Goal: Task Accomplishment & Management: Manage account settings

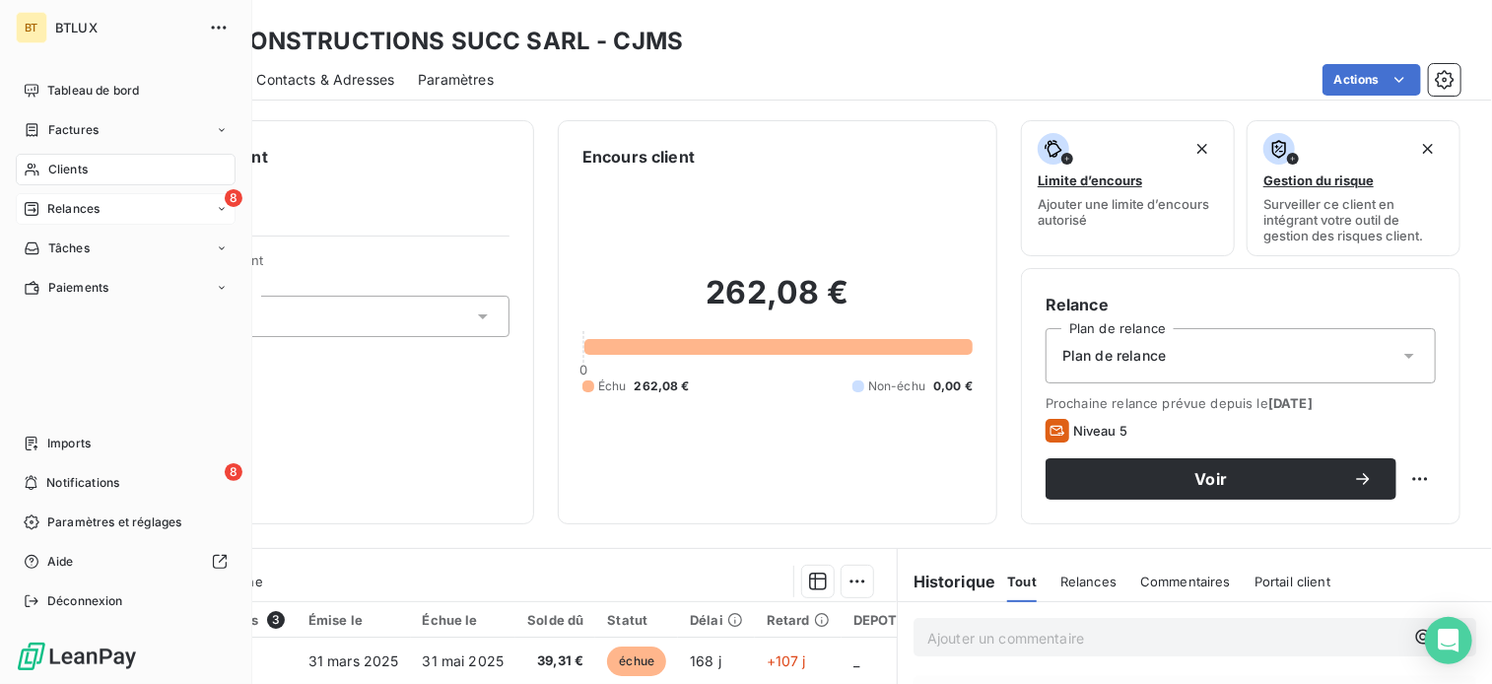
click at [39, 211] on div "Relances" at bounding box center [62, 209] width 76 height 18
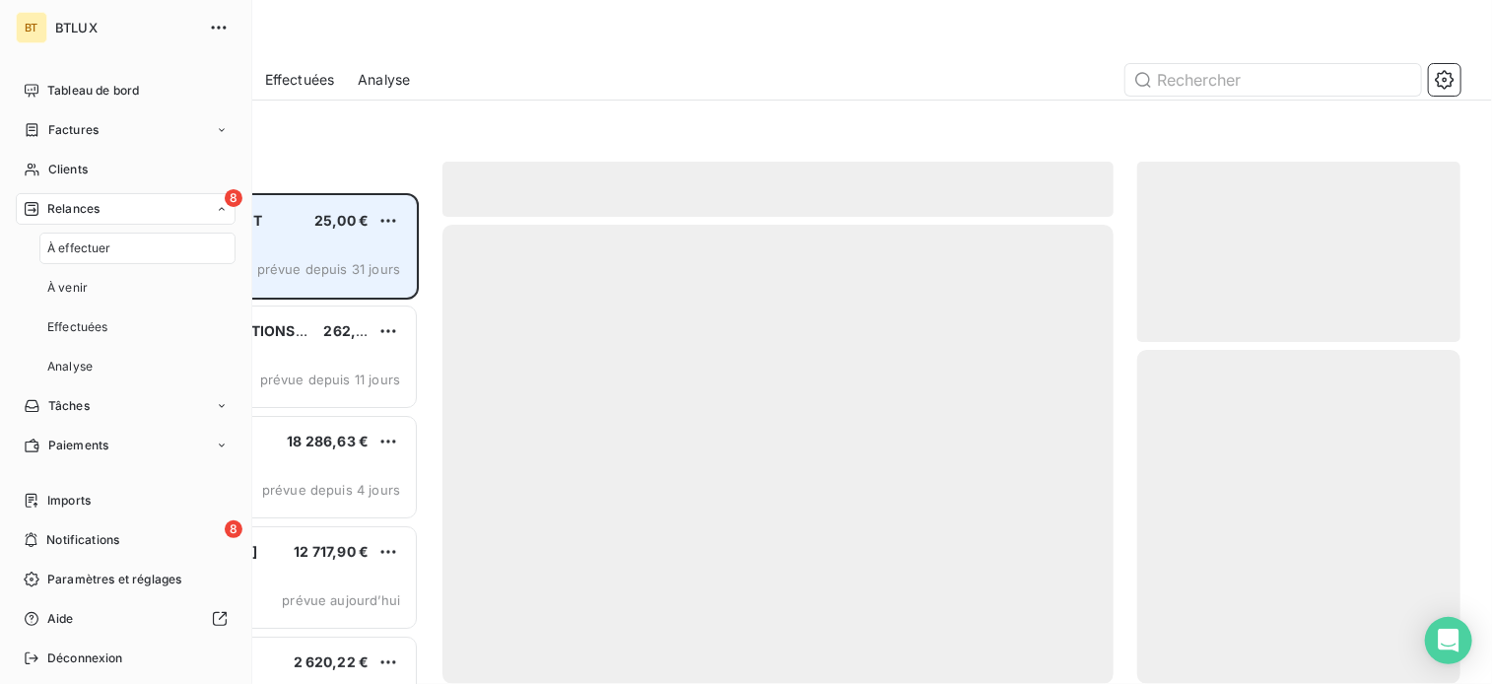
scroll to position [476, 308]
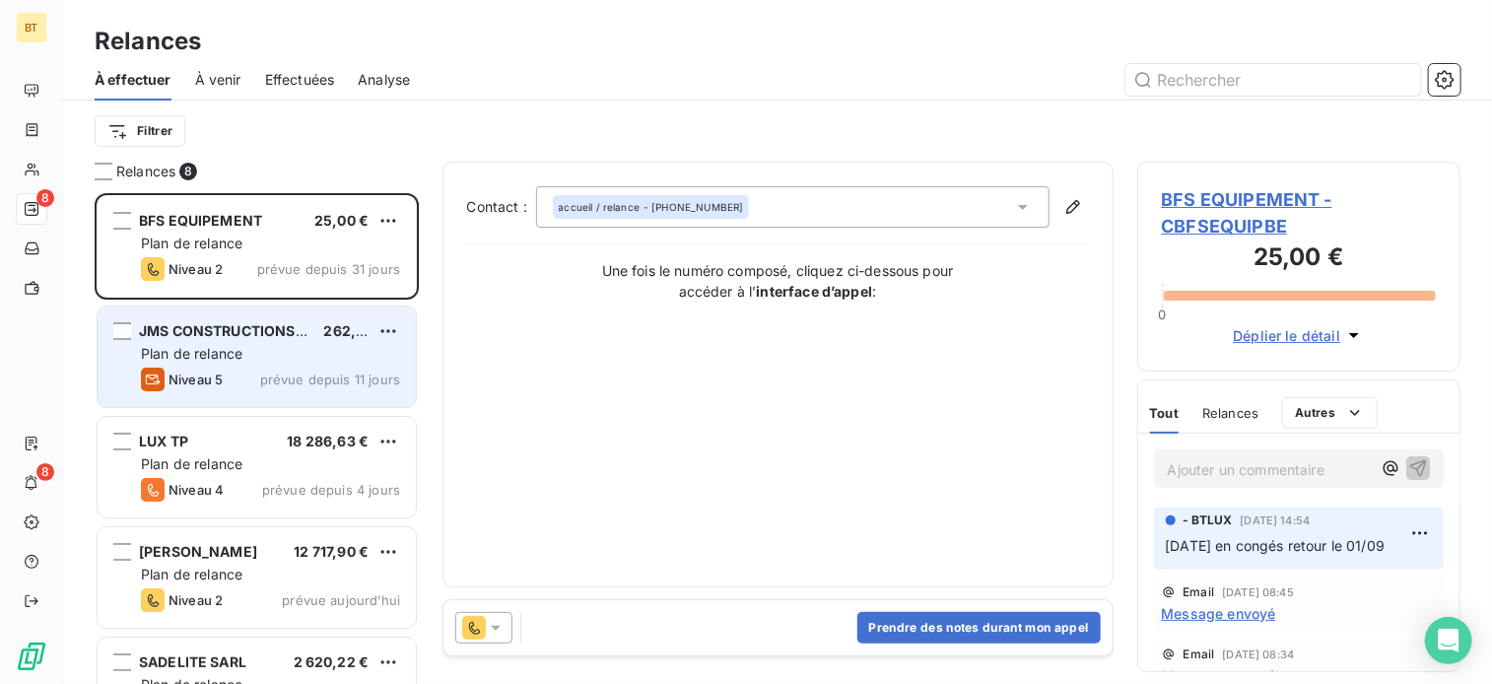
click at [247, 338] on span "JMS CONSTRUCTIONS SUCC SARL" at bounding box center [257, 330] width 237 height 17
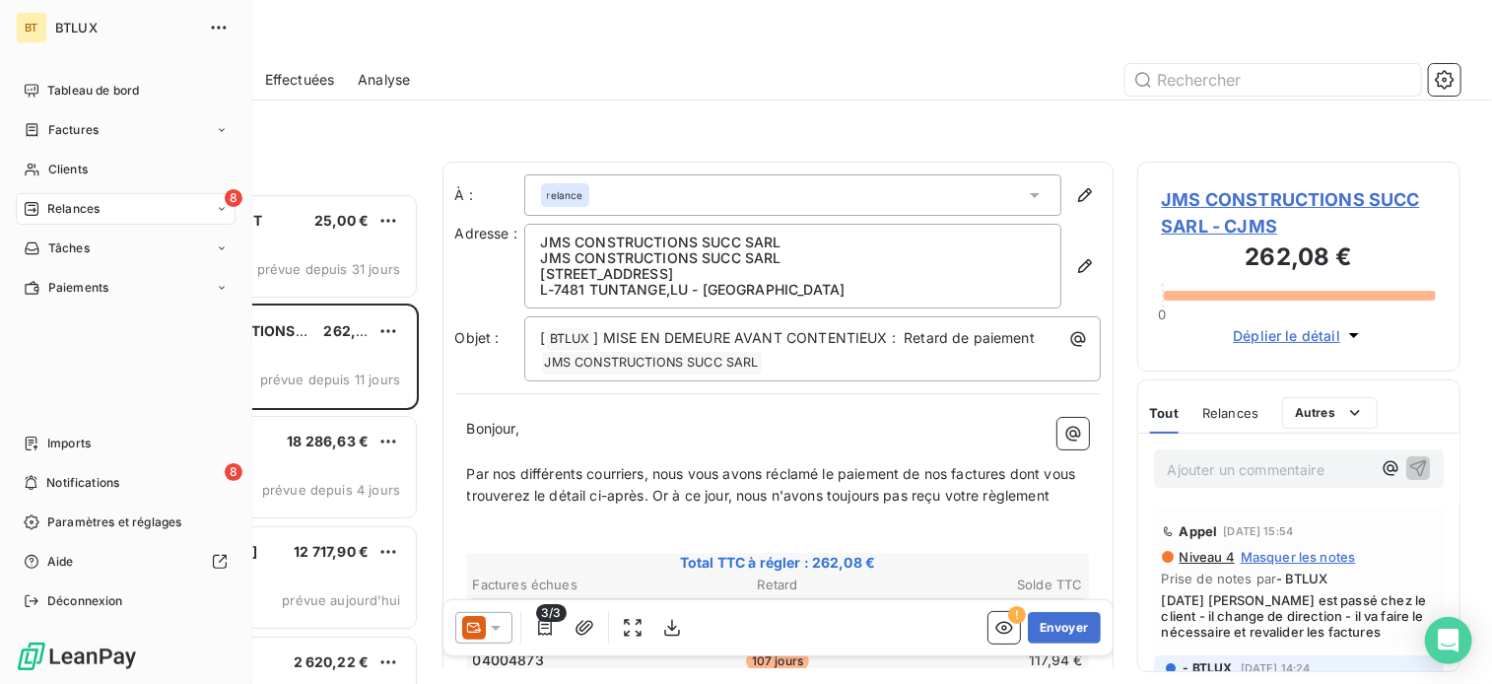
click at [44, 206] on div "Relances" at bounding box center [62, 209] width 76 height 18
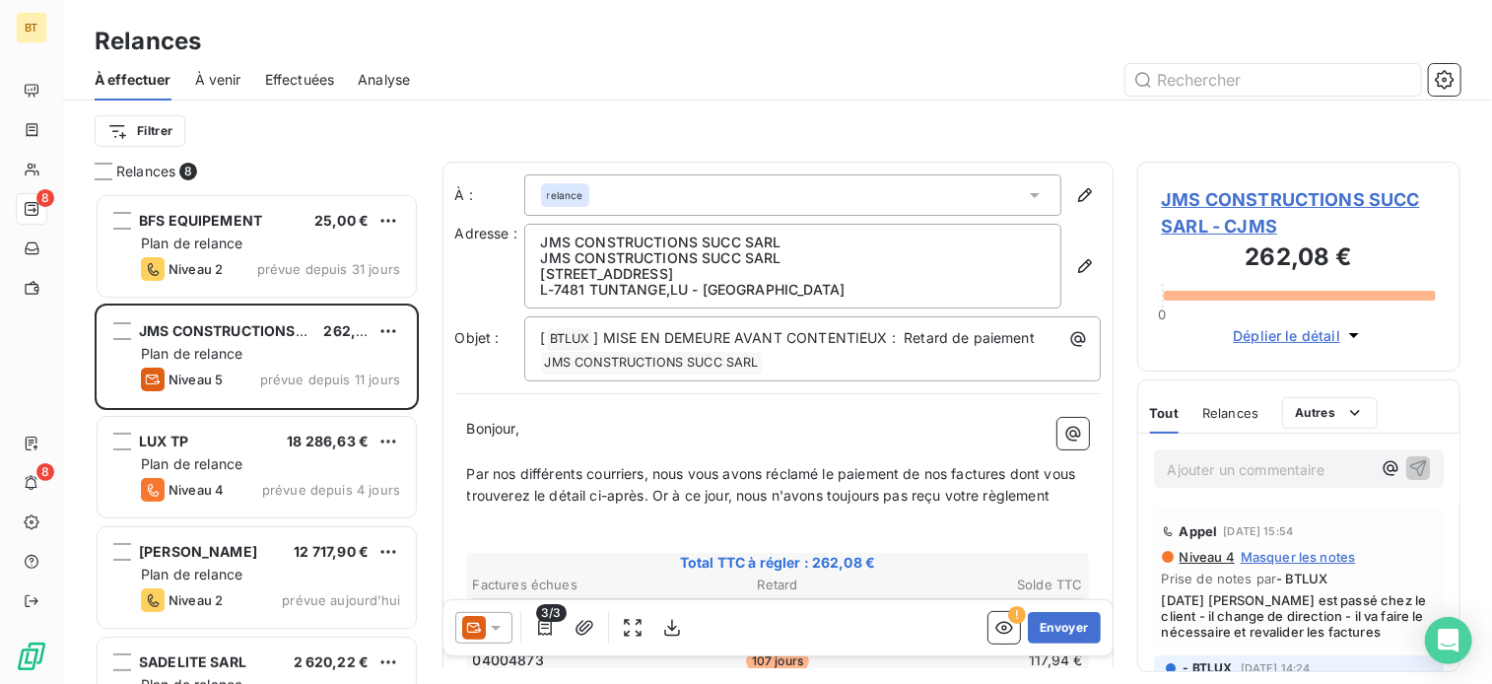
click at [1116, 70] on div at bounding box center [947, 80] width 1027 height 32
click at [1400, 48] on div "Relances" at bounding box center [777, 41] width 1429 height 35
click at [1293, 79] on input "text" at bounding box center [1273, 80] width 296 height 32
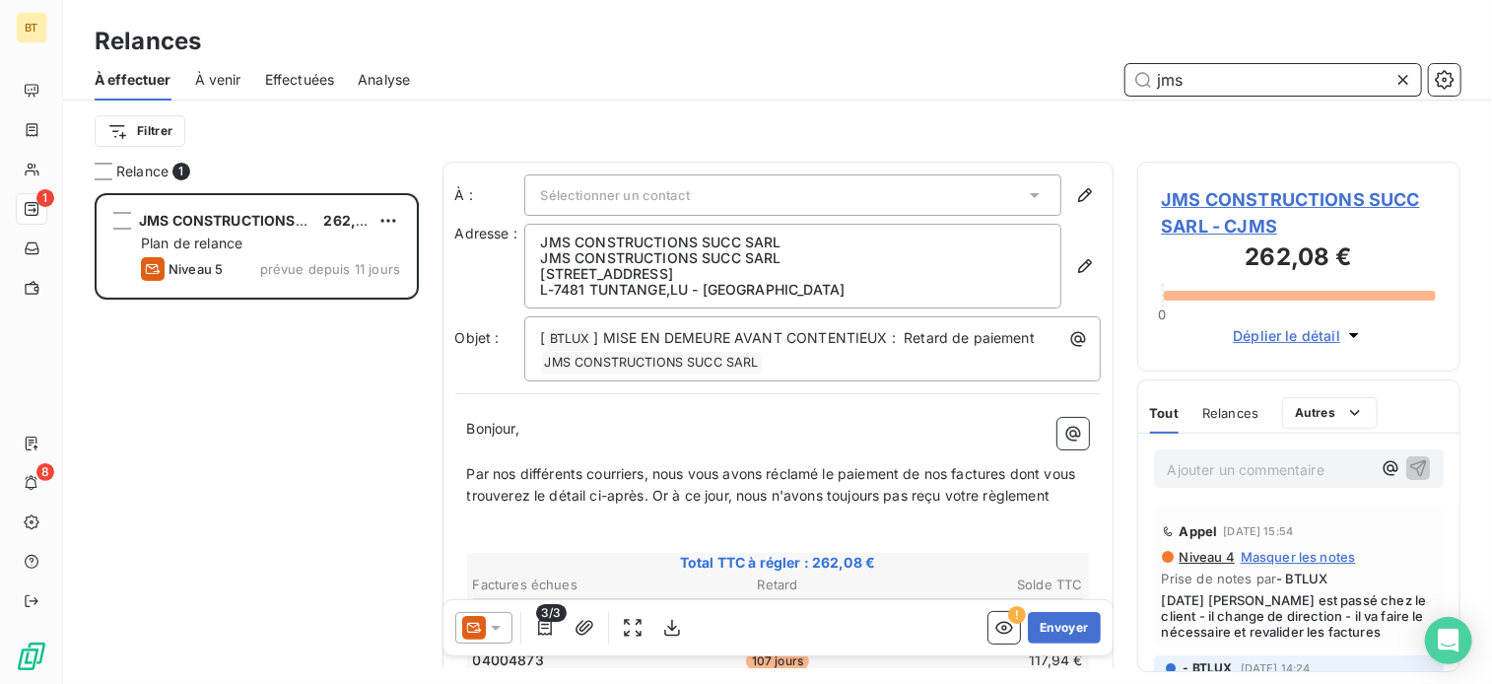
scroll to position [476, 308]
type input "jms"
click at [1189, 186] on span "JMS CONSTRUCTIONS SUCC SARL - CJMS" at bounding box center [1299, 212] width 275 height 53
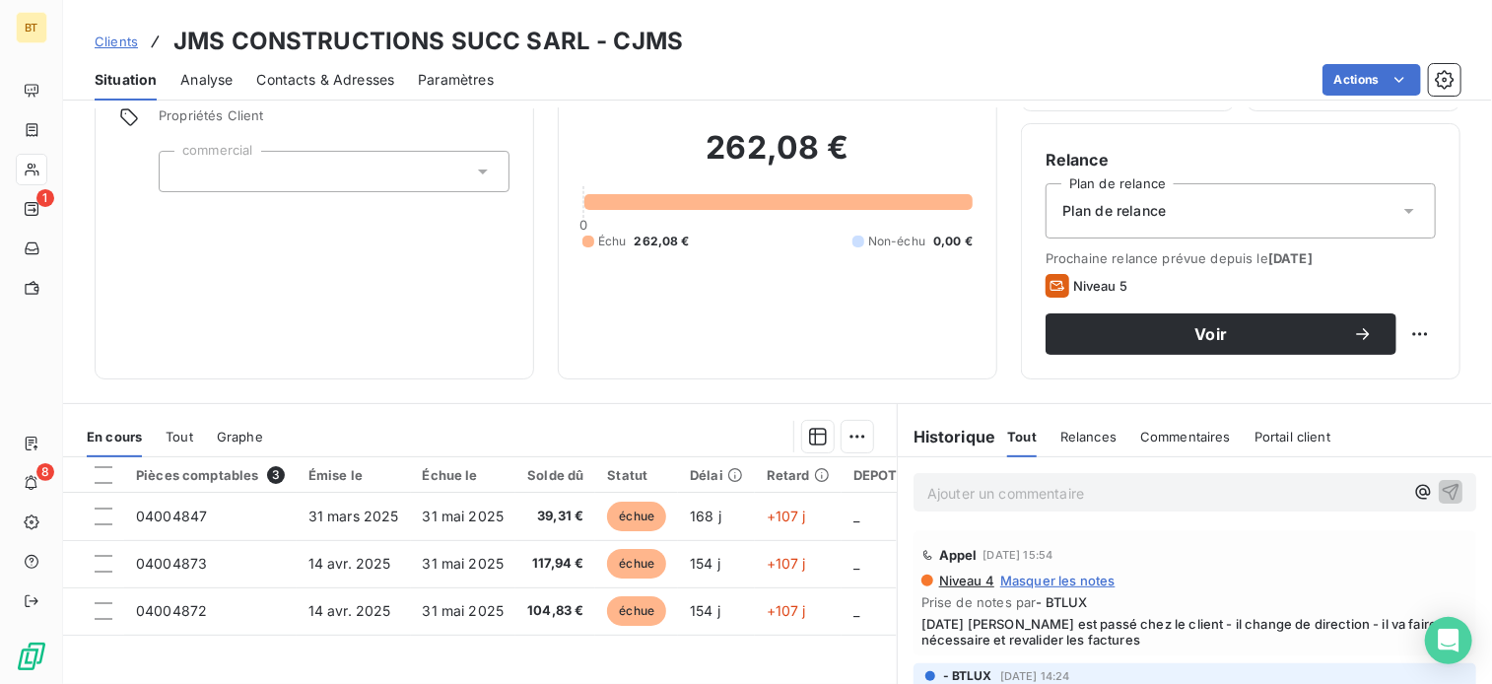
scroll to position [355, 0]
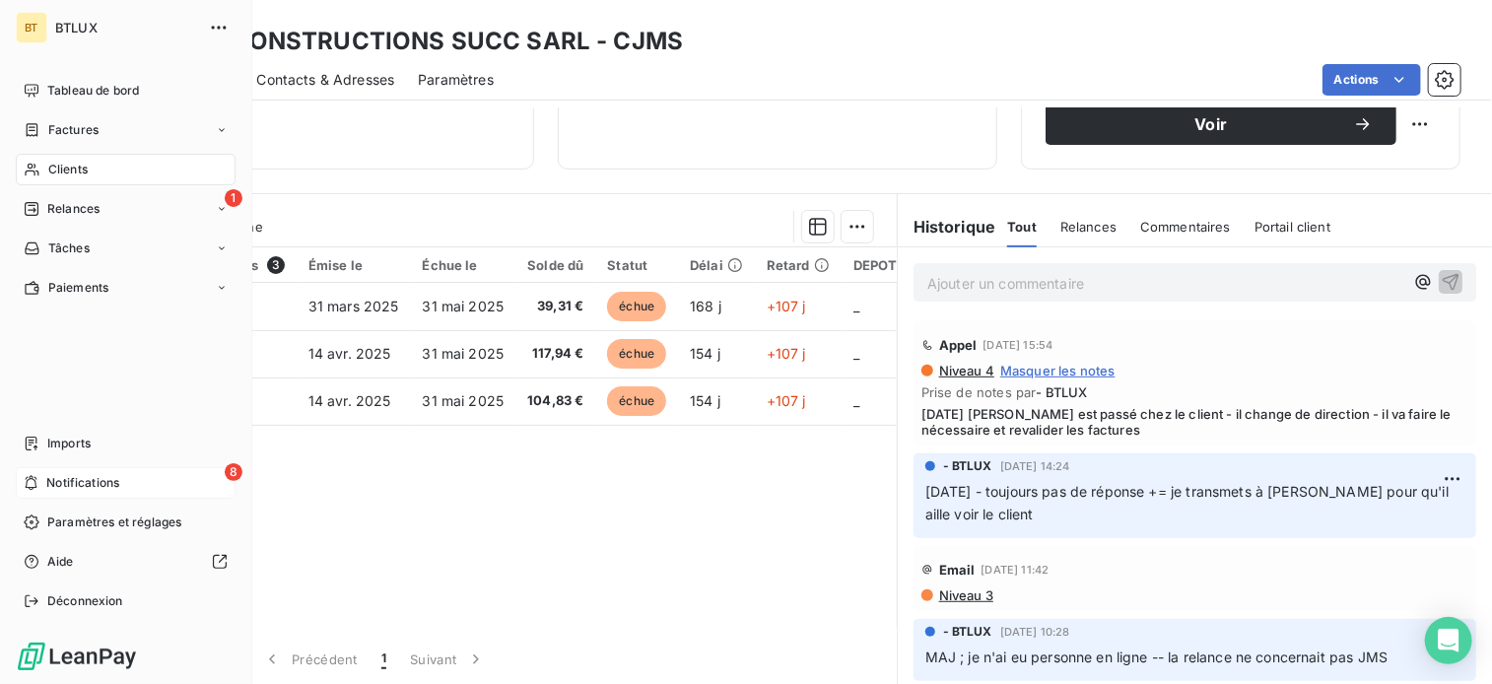
click at [62, 479] on span "Notifications" at bounding box center [82, 483] width 73 height 18
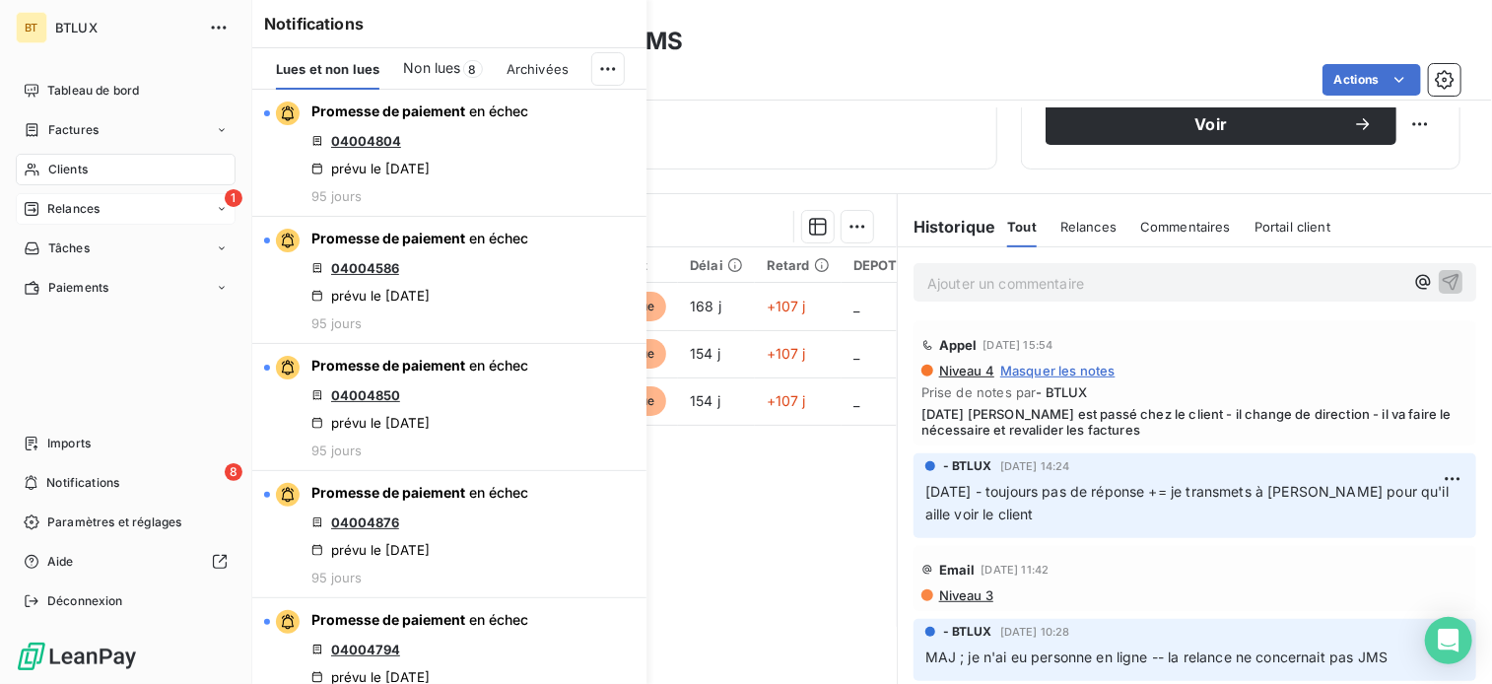
click at [198, 210] on div "1 Relances" at bounding box center [126, 209] width 220 height 32
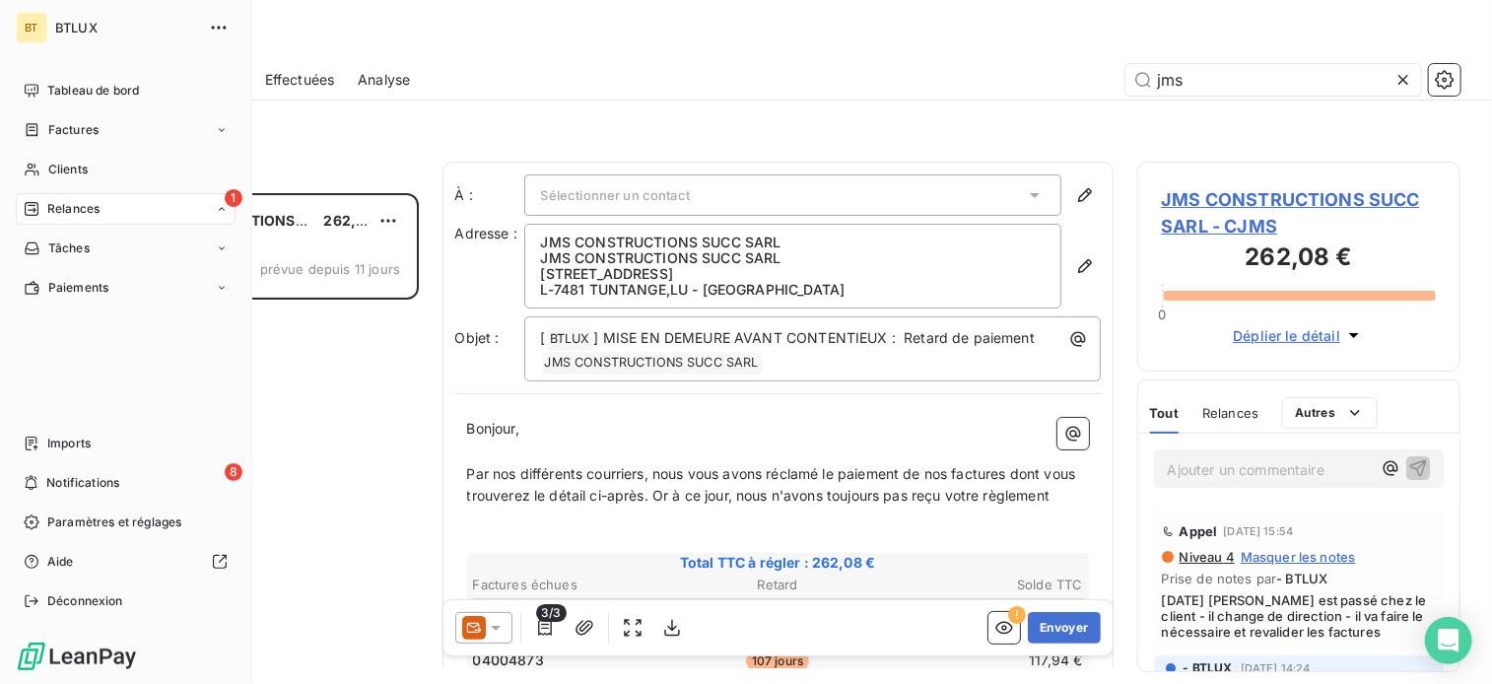
scroll to position [476, 308]
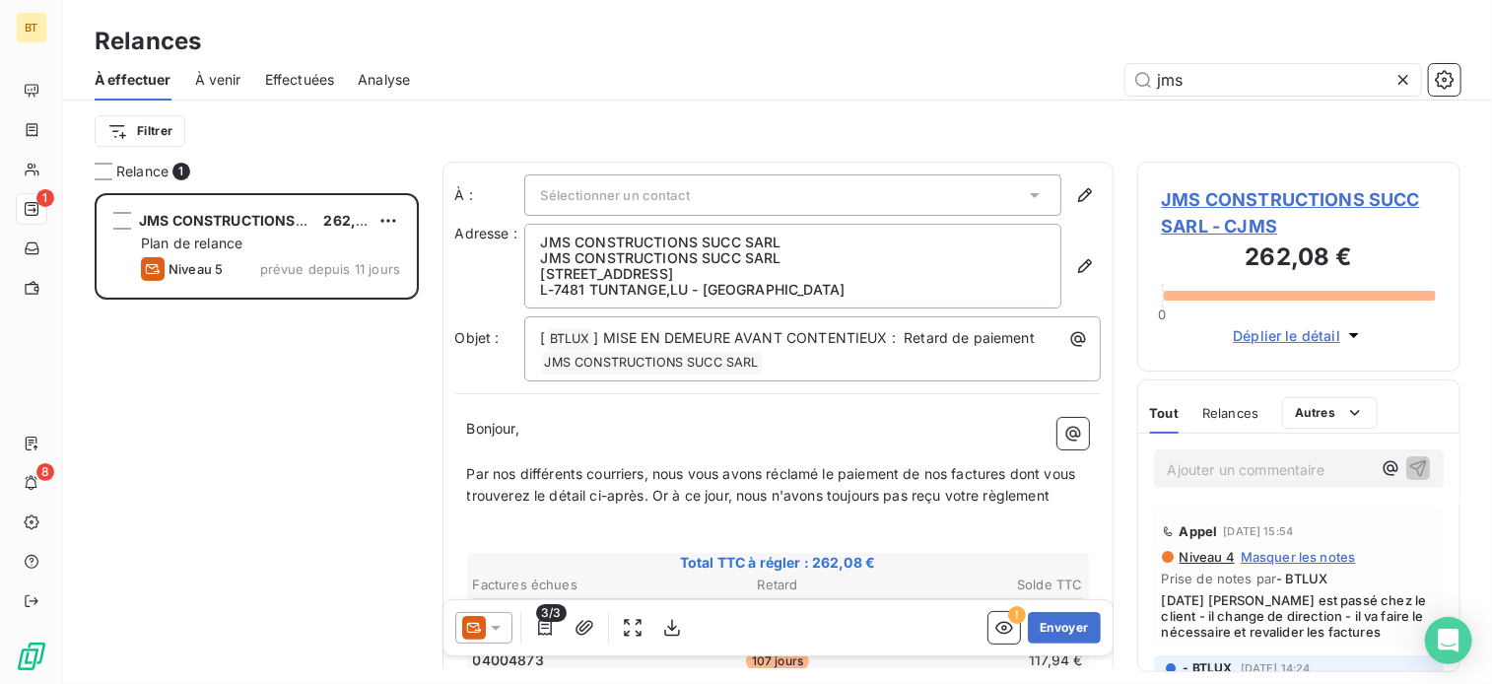
click at [383, 174] on div "Relance 1" at bounding box center [257, 172] width 324 height 20
click at [510, 133] on div "Filtrer" at bounding box center [778, 130] width 1366 height 37
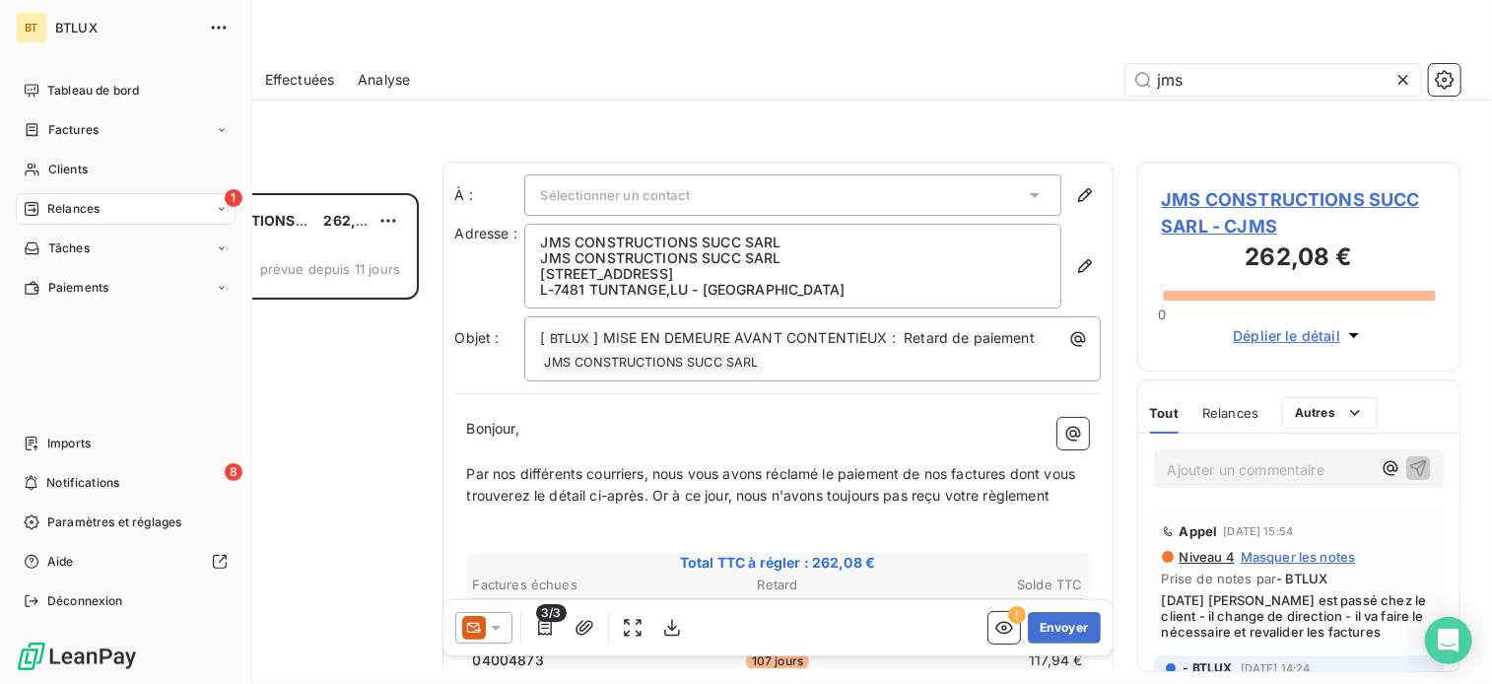
click at [48, 196] on div "1 Relances" at bounding box center [126, 209] width 220 height 32
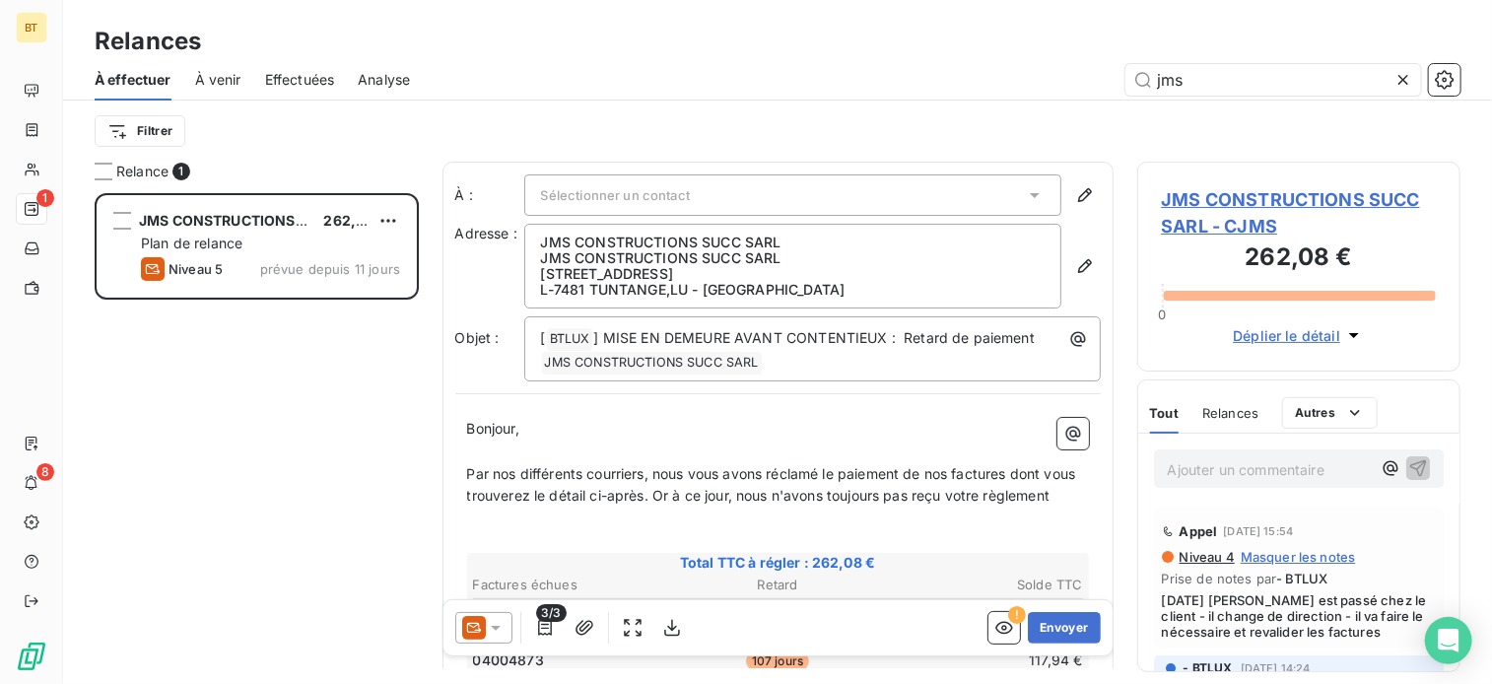
click at [412, 379] on div "JMS CONSTRUCTIONS SUCC SARL 262,08 € Plan de relance Niveau 5 prévue depuis 11 …" at bounding box center [257, 438] width 324 height 491
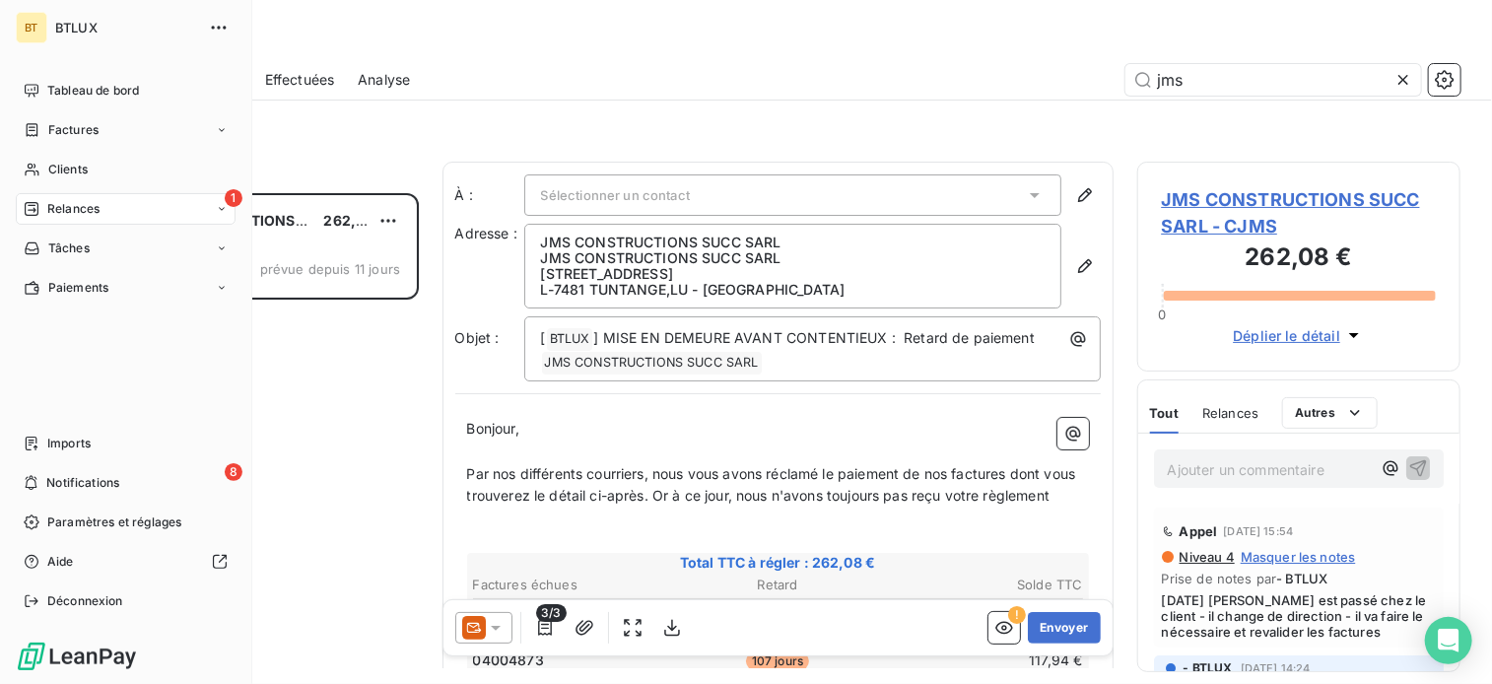
click at [69, 198] on div "1 Relances" at bounding box center [126, 209] width 220 height 32
click at [59, 210] on span "Relances" at bounding box center [73, 209] width 52 height 18
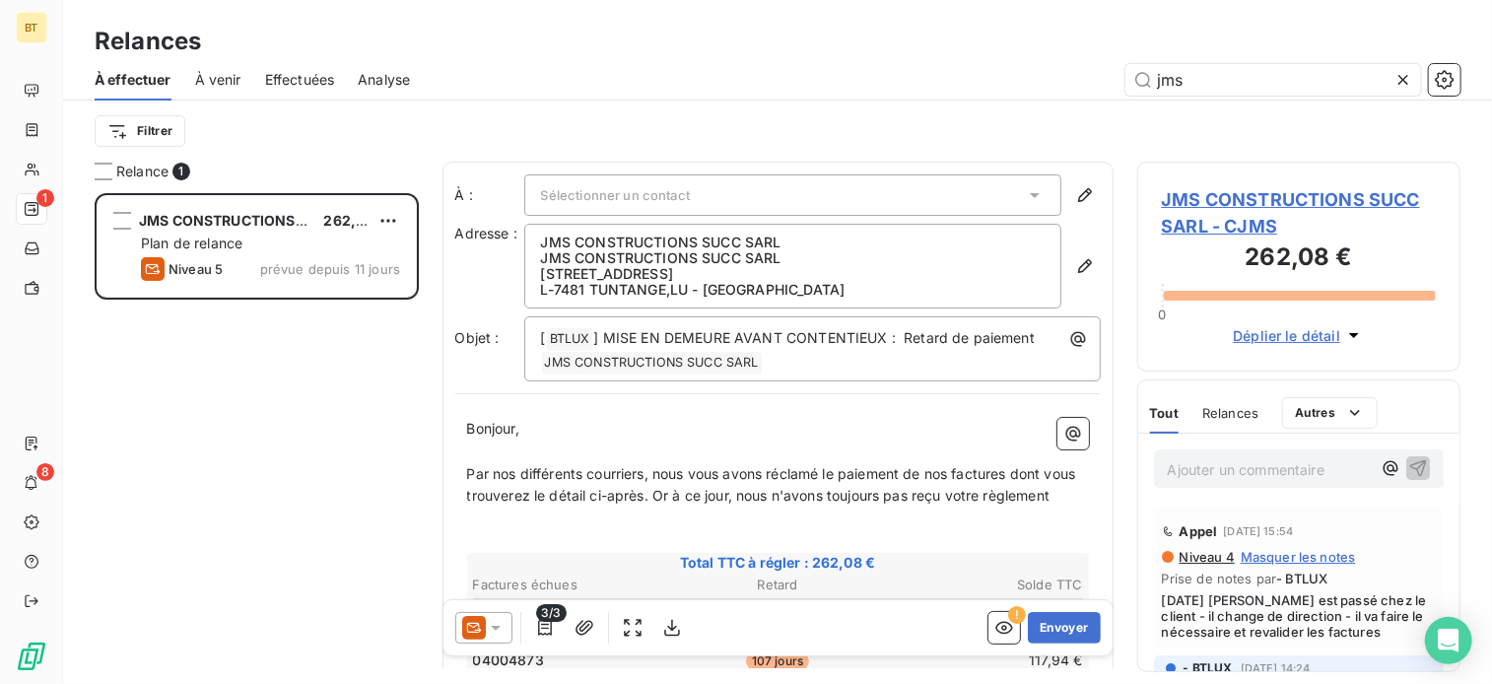
click at [311, 387] on div "JMS CONSTRUCTIONS SUCC SARL 262,08 € Plan de relance Niveau 5 prévue depuis 11 …" at bounding box center [257, 438] width 324 height 491
click at [119, 77] on span "À effectuer" at bounding box center [133, 80] width 77 height 20
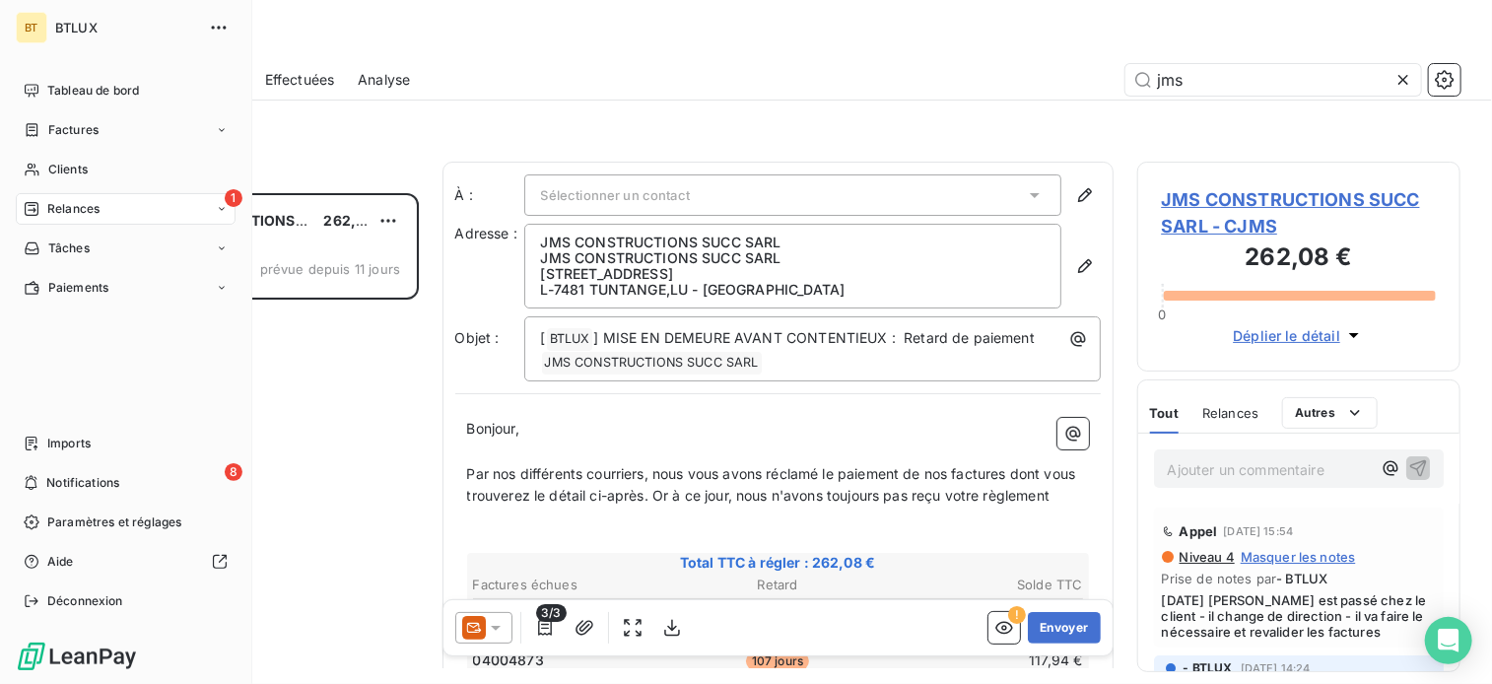
click at [57, 215] on span "Relances" at bounding box center [73, 209] width 52 height 18
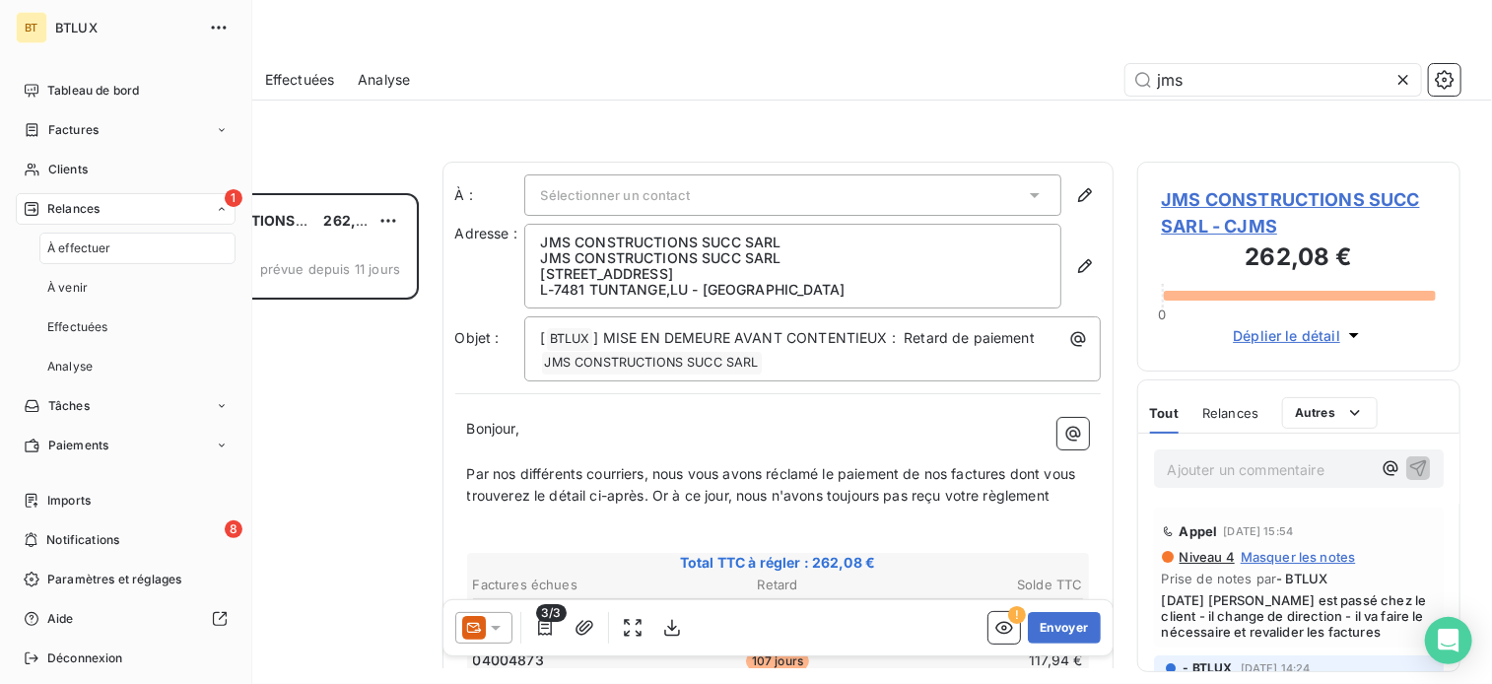
click at [57, 215] on span "Relances" at bounding box center [73, 209] width 52 height 18
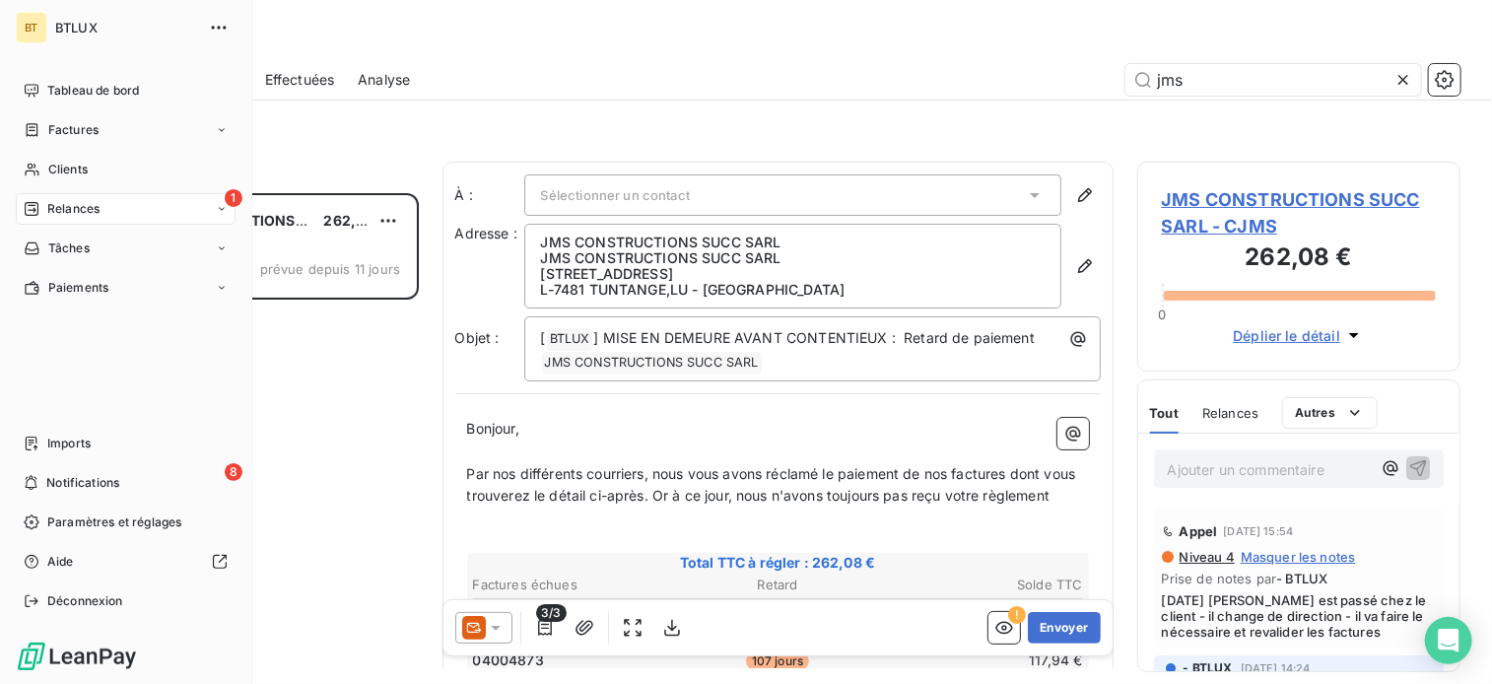
click at [58, 215] on span "Relances" at bounding box center [73, 209] width 52 height 18
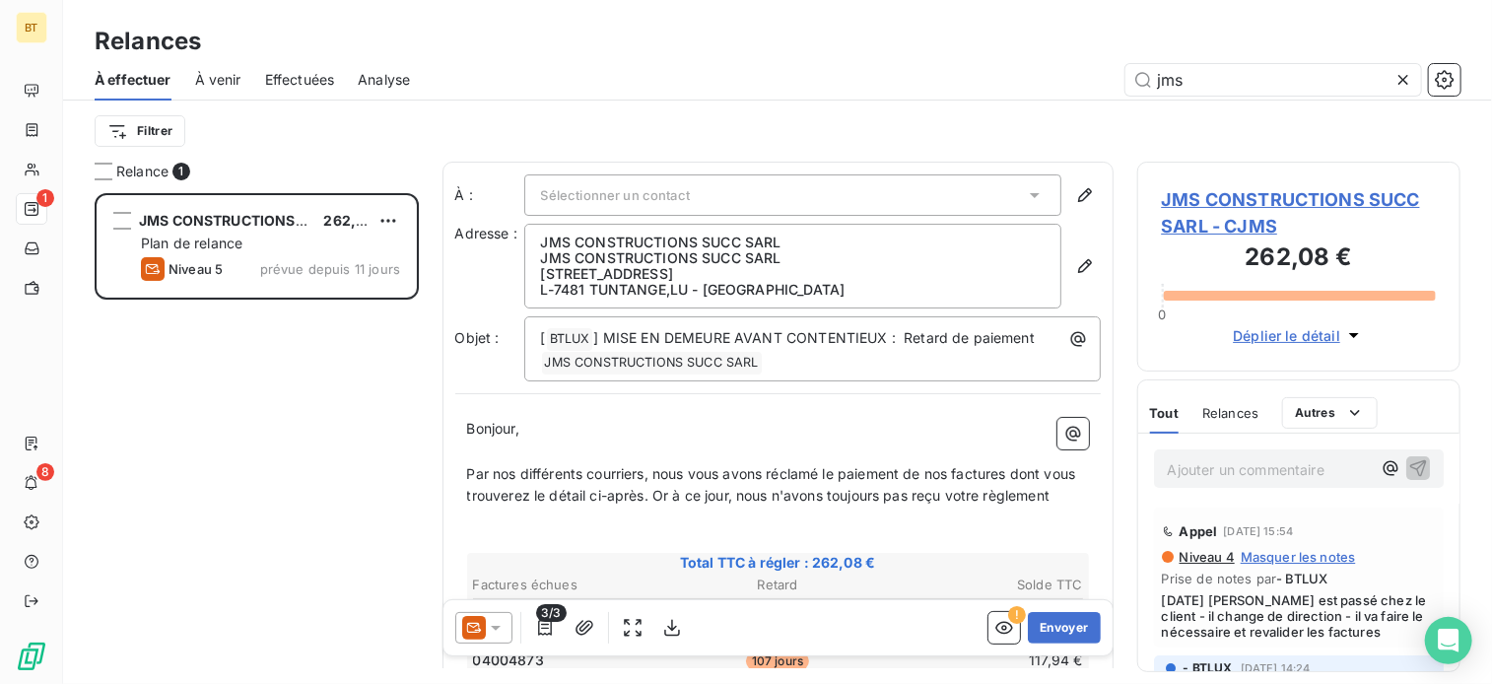
click at [1405, 84] on icon at bounding box center [1403, 80] width 20 height 20
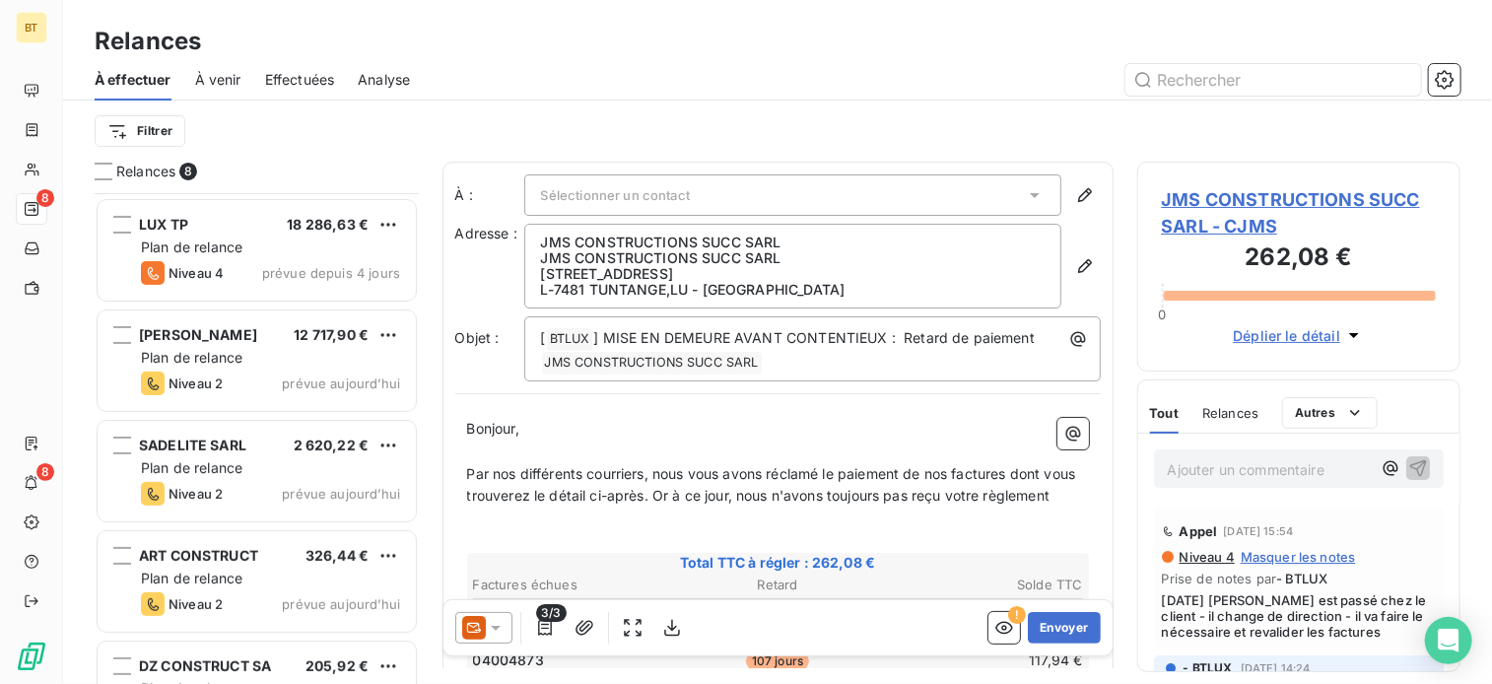
scroll to position [392, 0]
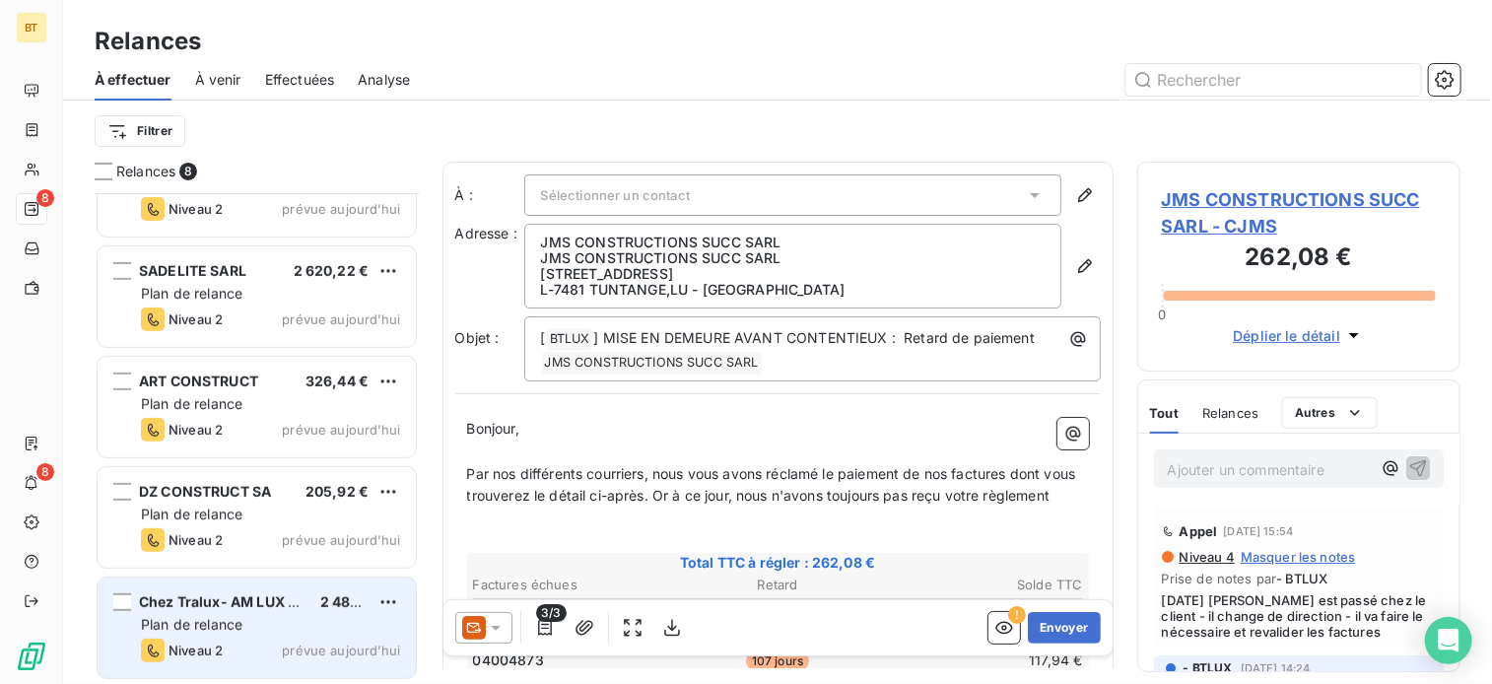
click at [305, 621] on div "Plan de relance" at bounding box center [270, 625] width 259 height 20
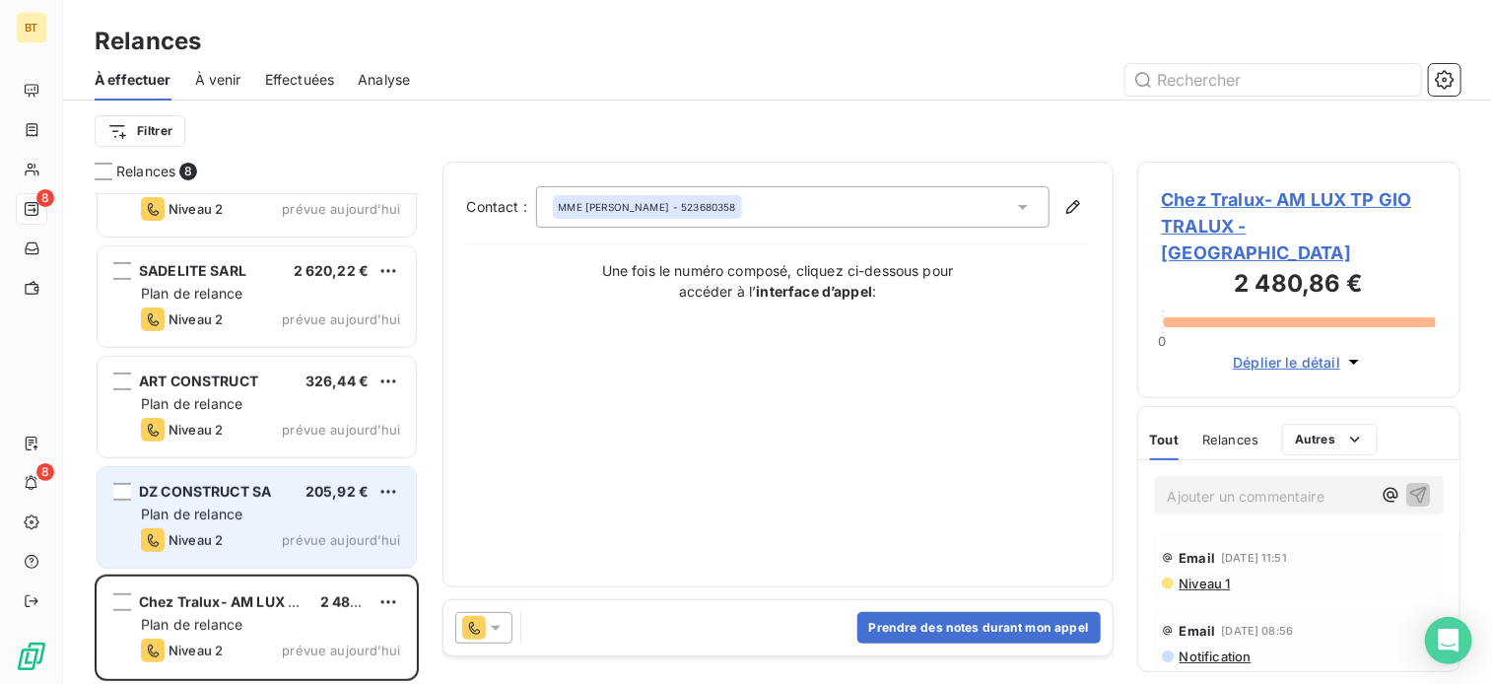
click at [213, 534] on span "Niveau 2" at bounding box center [196, 540] width 54 height 16
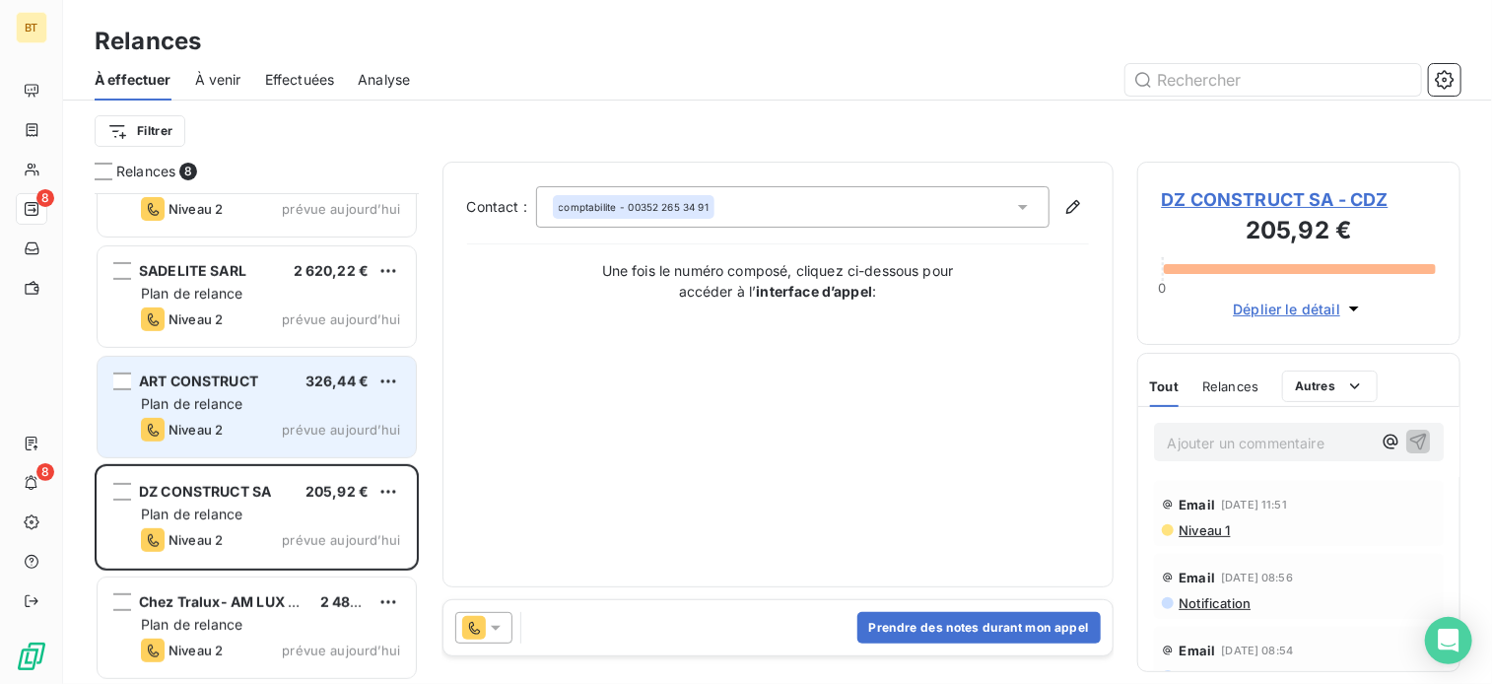
click at [260, 403] on div "Plan de relance" at bounding box center [270, 404] width 259 height 20
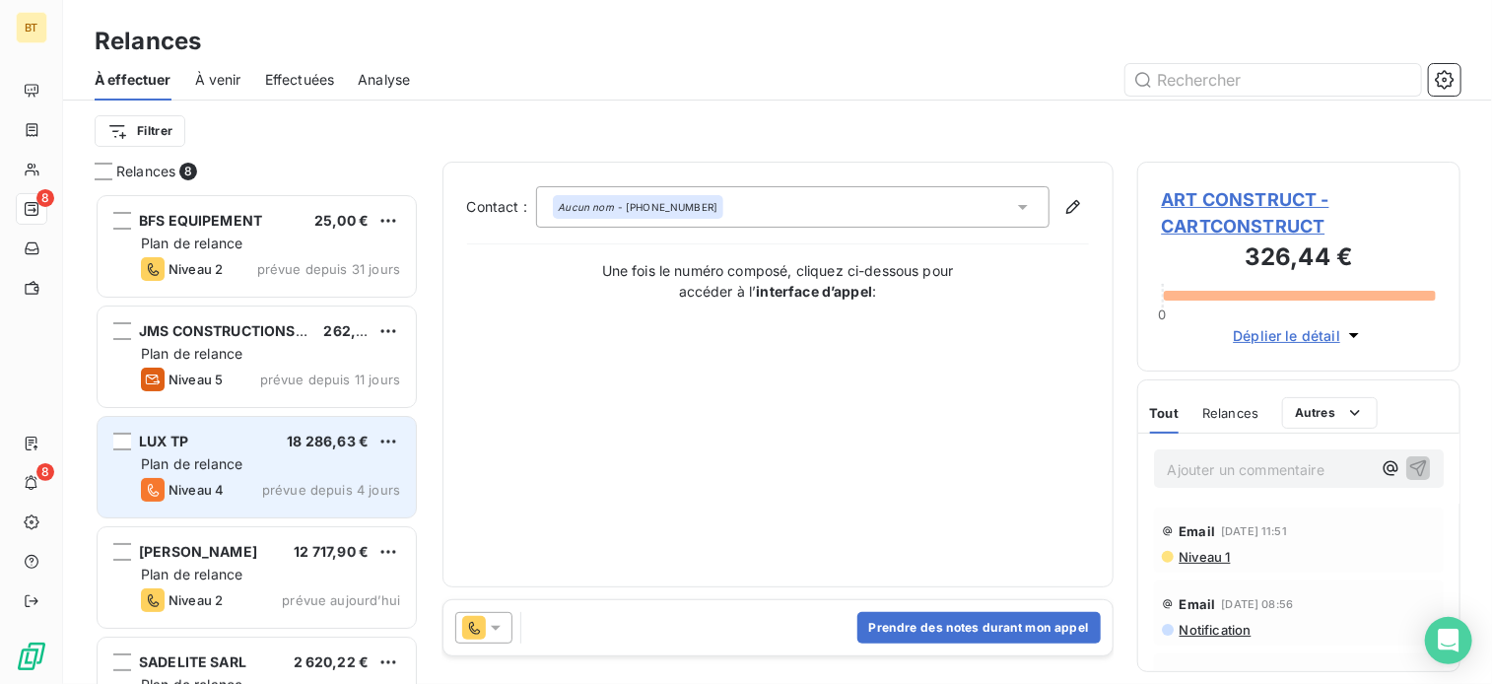
click at [268, 485] on span "prévue depuis 4 jours" at bounding box center [331, 490] width 138 height 16
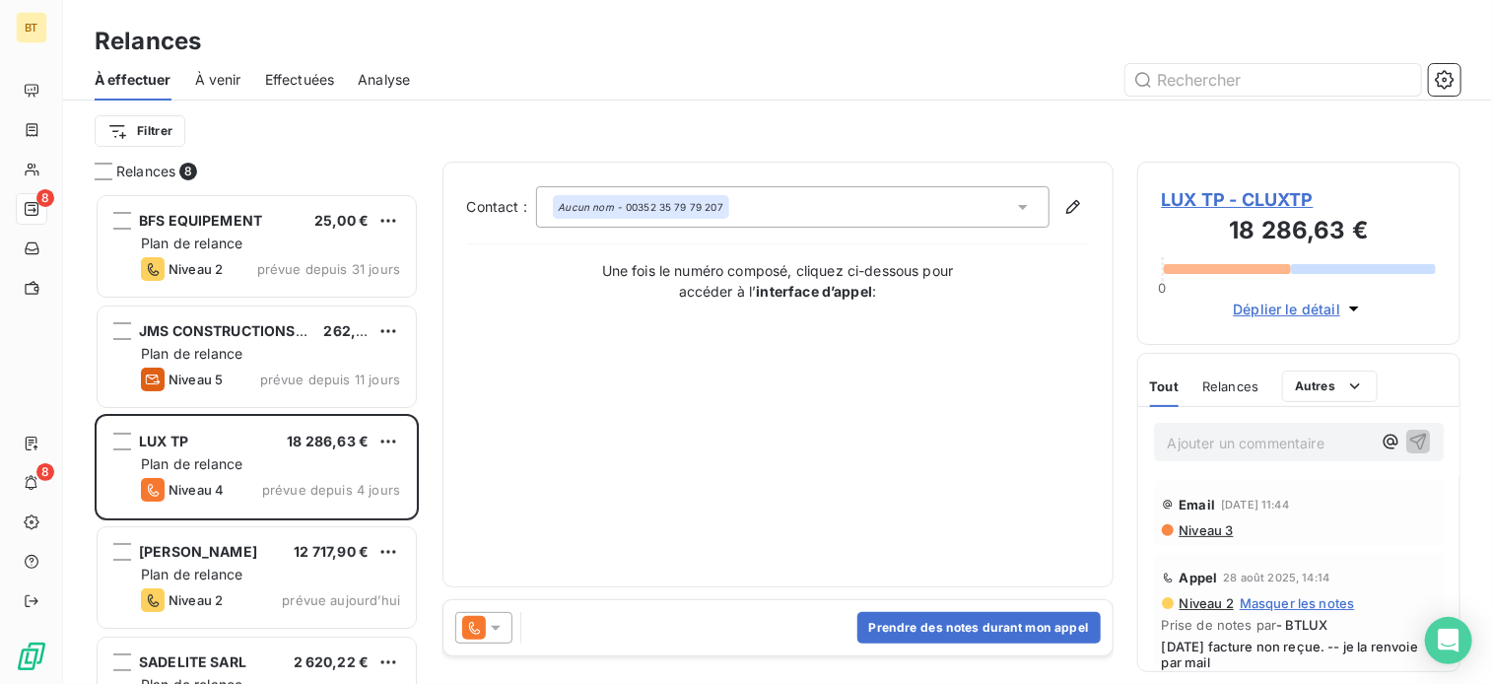
click at [1234, 193] on span "LUX TP - CLUXTP" at bounding box center [1299, 199] width 275 height 27
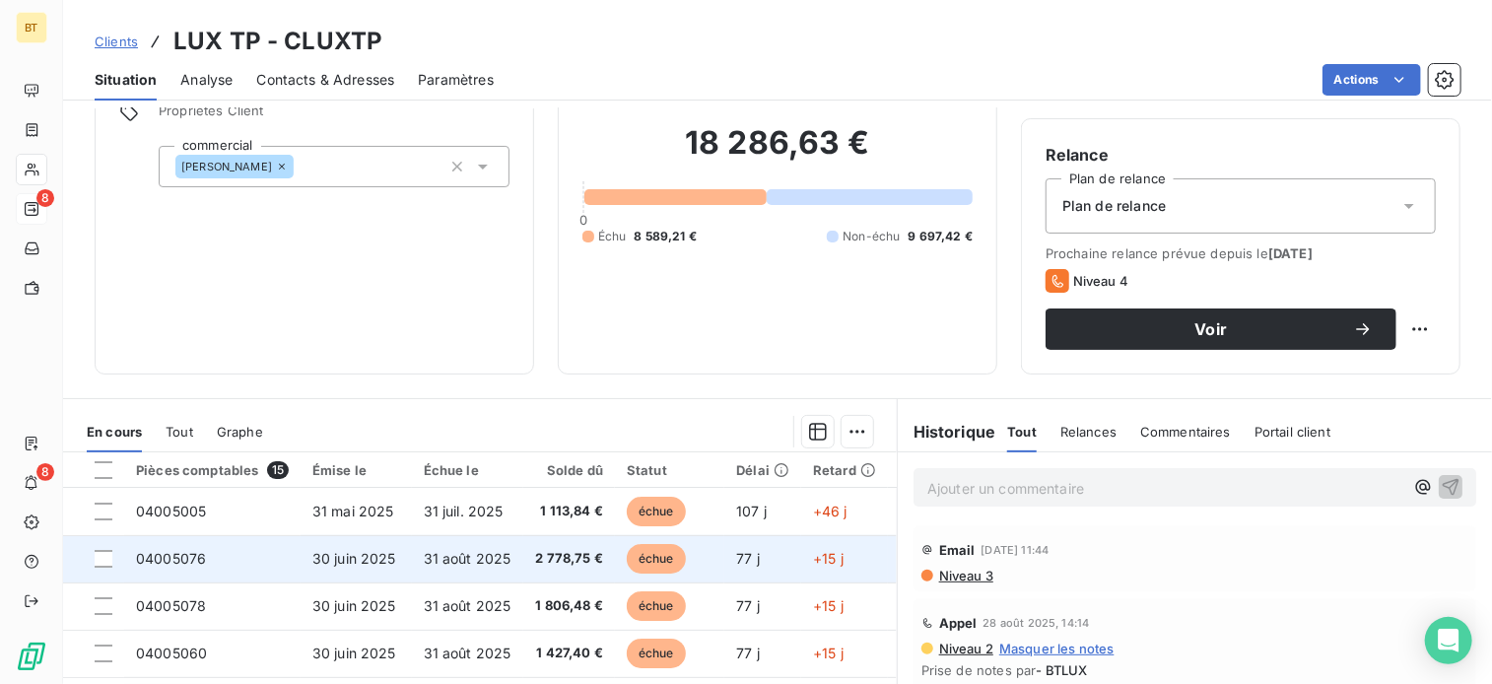
scroll to position [355, 0]
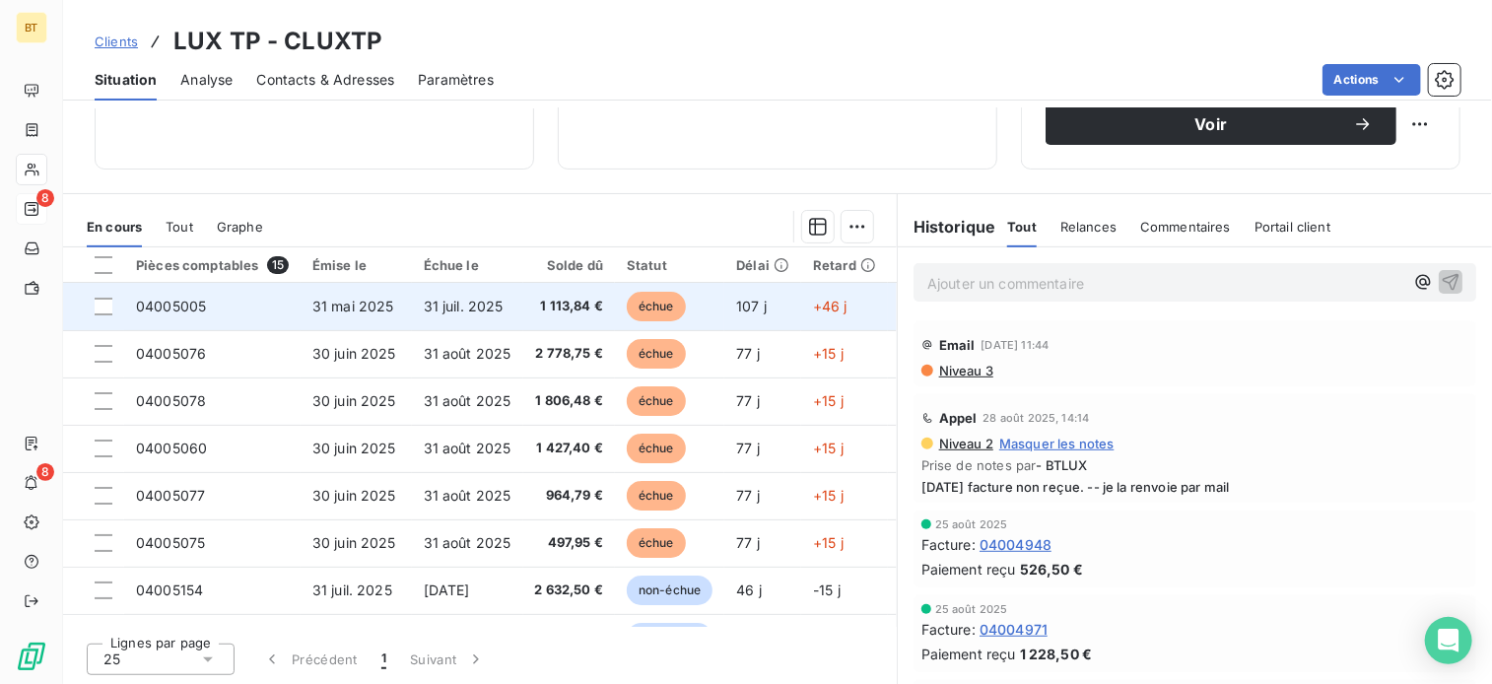
click at [520, 298] on td "31 juil. 2025" at bounding box center [467, 306] width 111 height 47
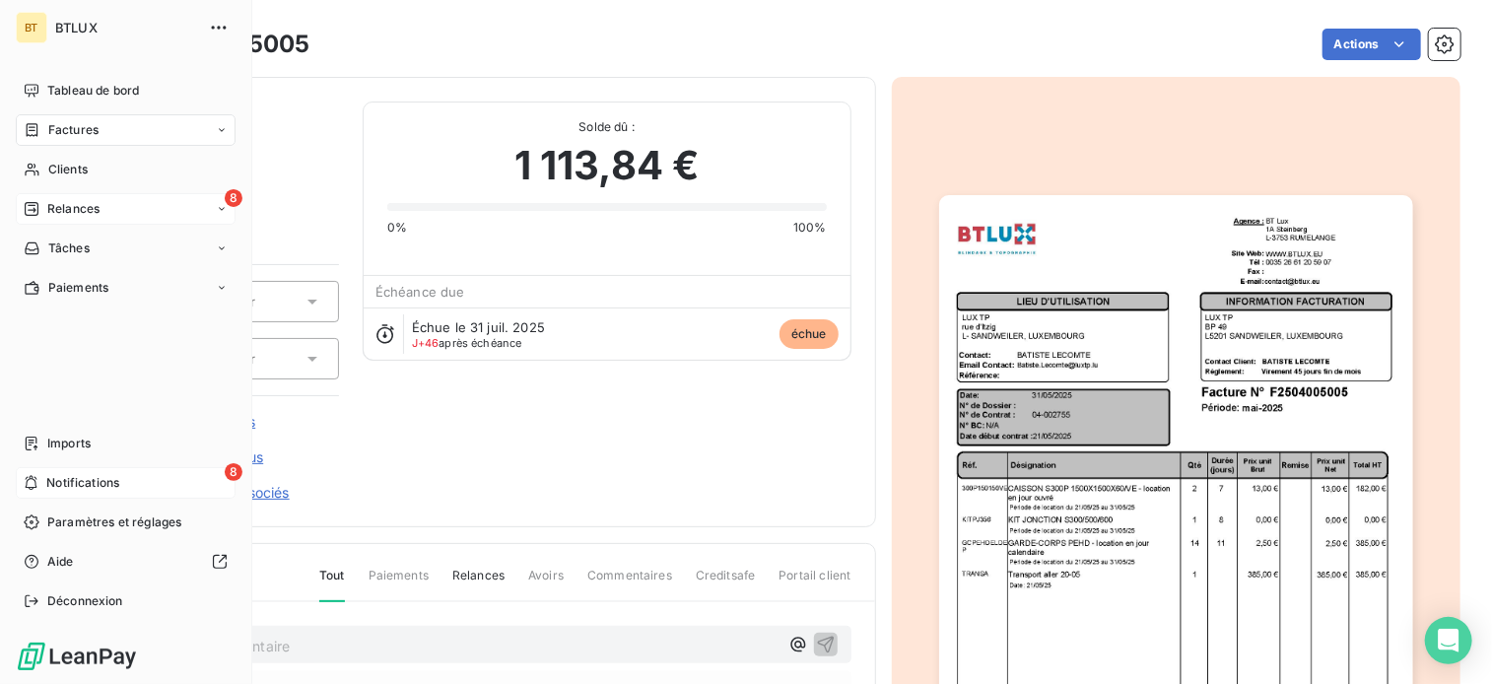
click at [79, 474] on span "Notifications" at bounding box center [82, 483] width 73 height 18
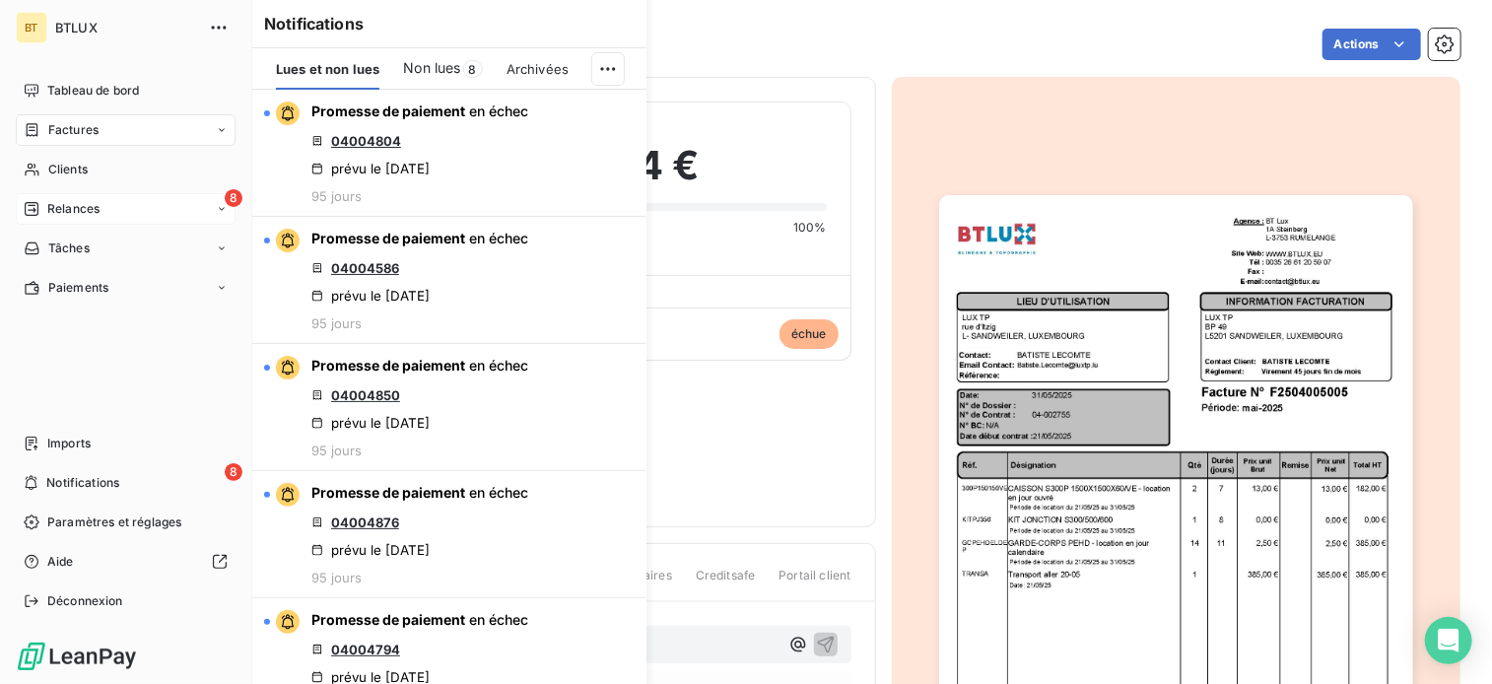
click at [101, 204] on div "8 Relances" at bounding box center [126, 209] width 220 height 32
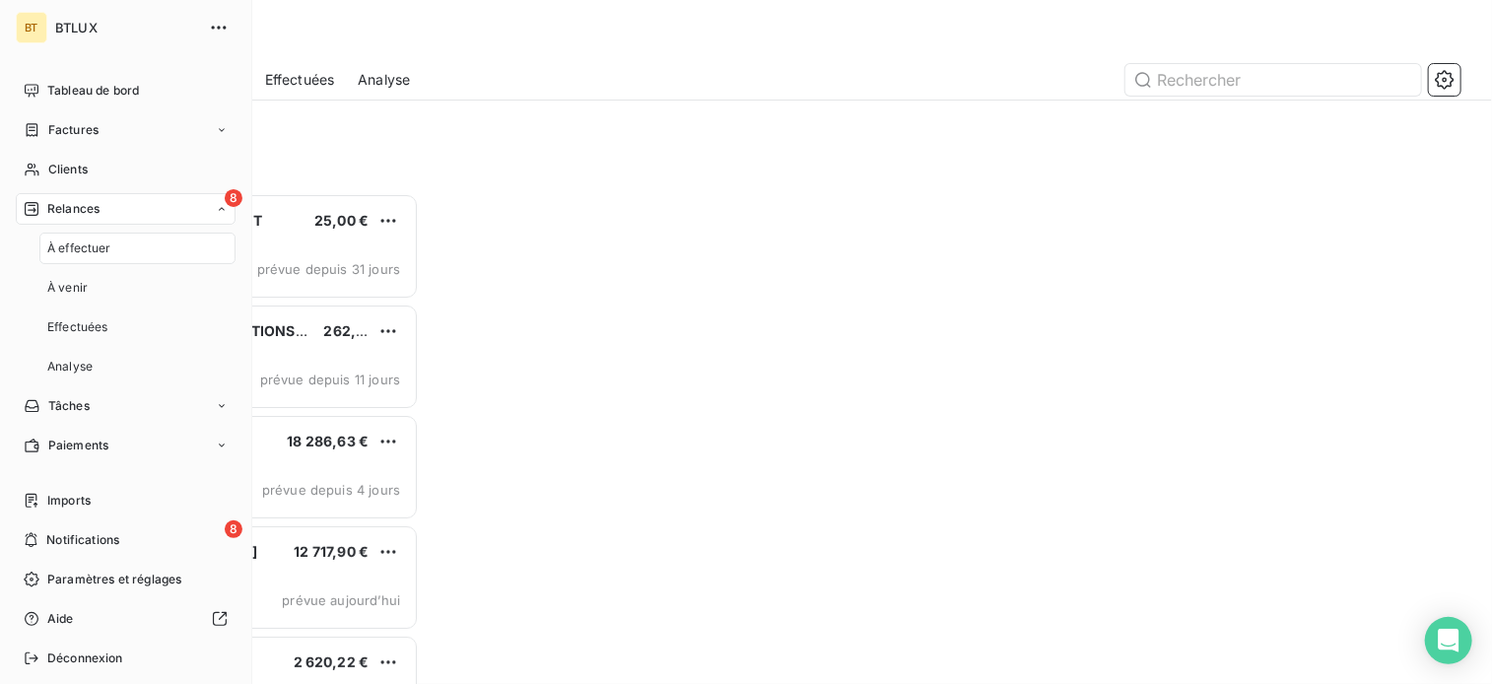
scroll to position [476, 308]
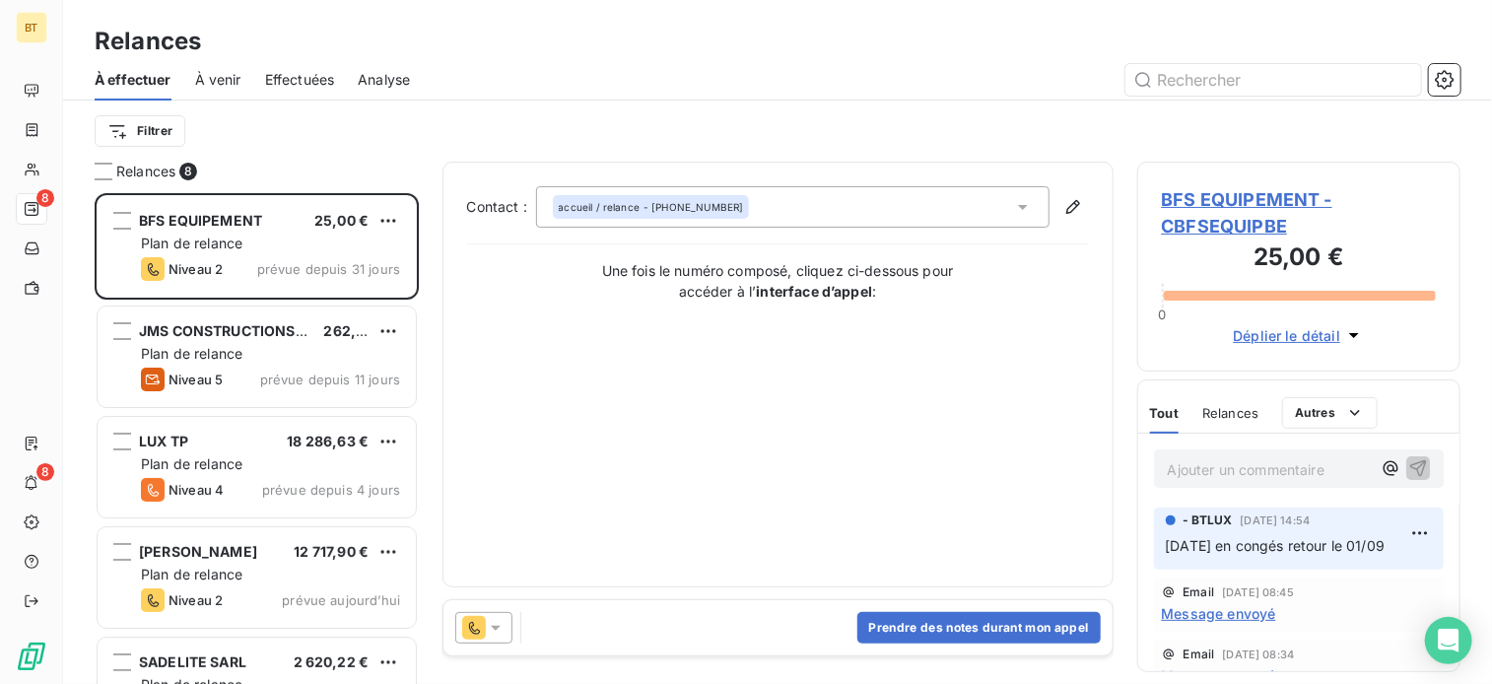
click at [1236, 202] on span "BFS EQUIPEMENT - CBFSEQUIPBE" at bounding box center [1299, 212] width 275 height 53
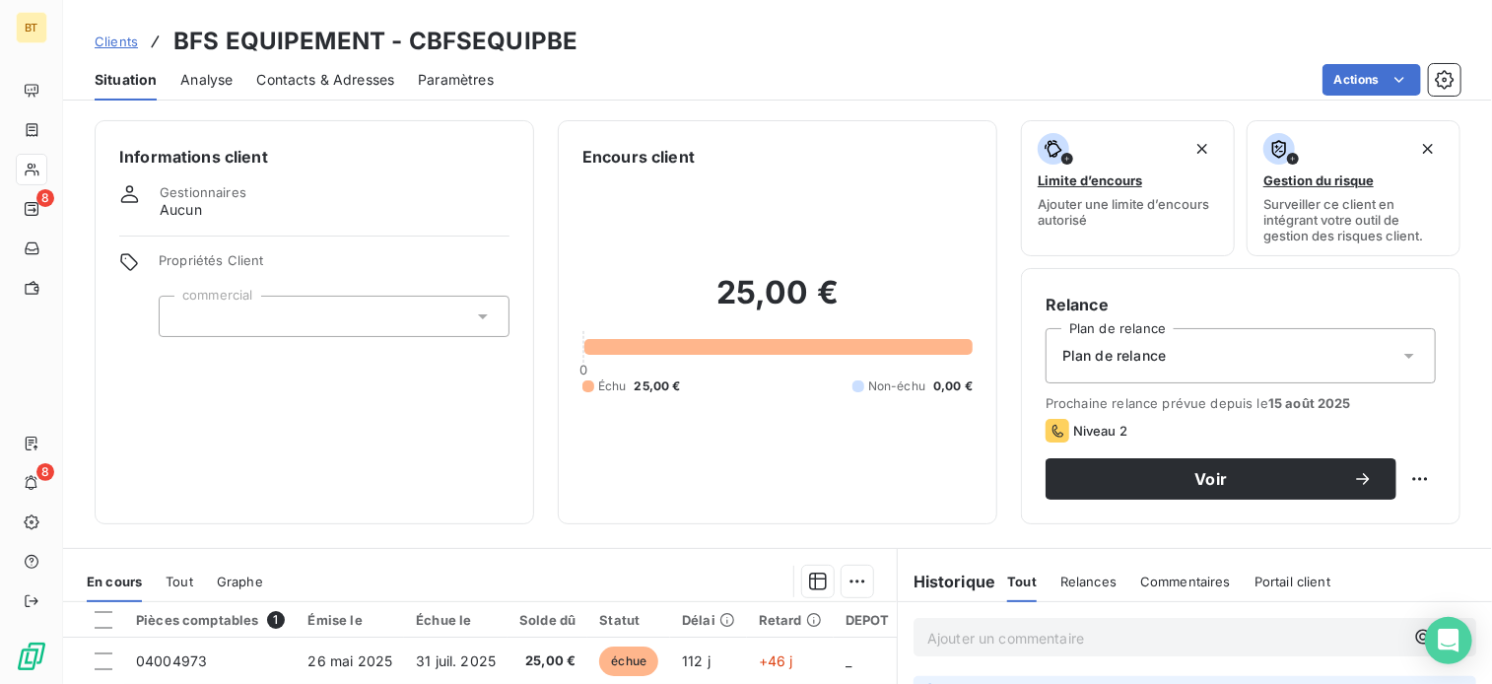
click at [1105, 68] on html "BT 8 8 Clients BFS EQUIPEMENT - CBFSEQUIPBE Situation Analyse Contacts & Adress…" at bounding box center [746, 342] width 1492 height 684
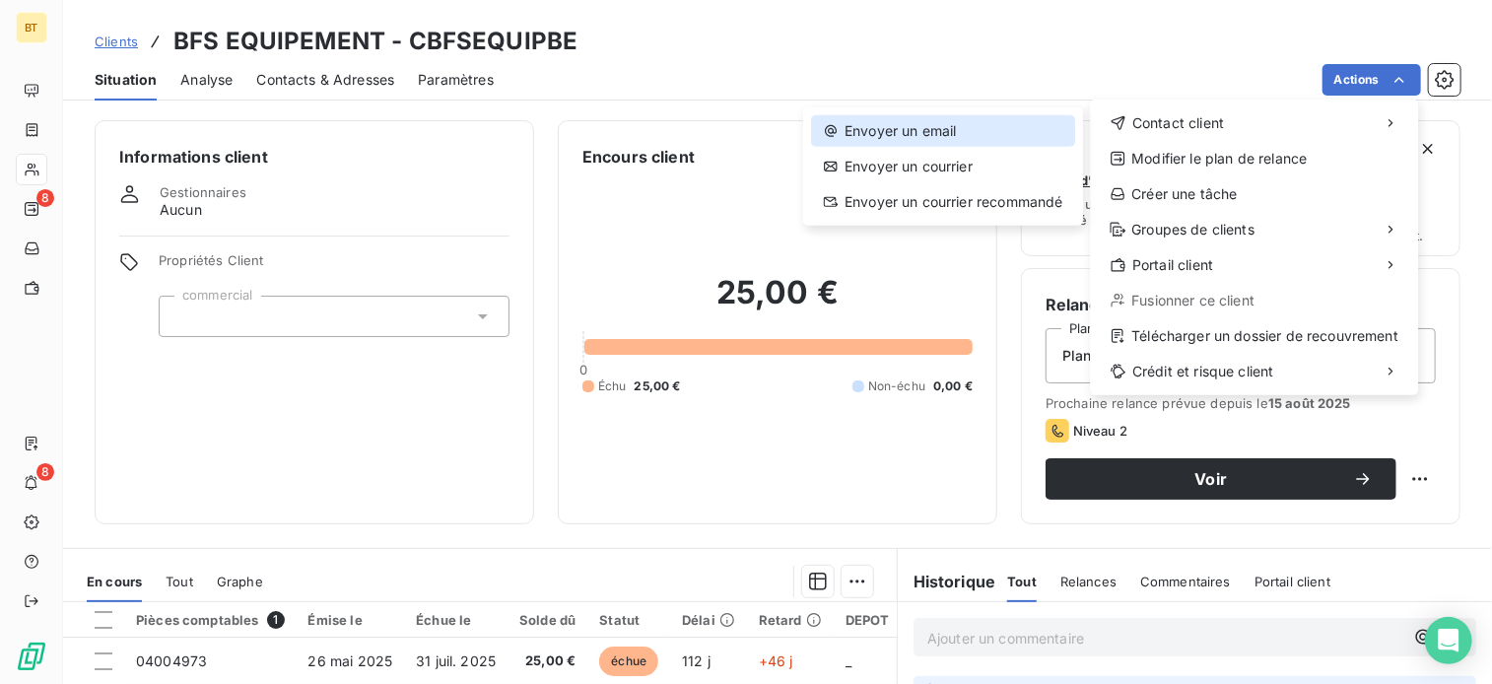
click at [962, 120] on div "Envoyer un email" at bounding box center [942, 131] width 263 height 32
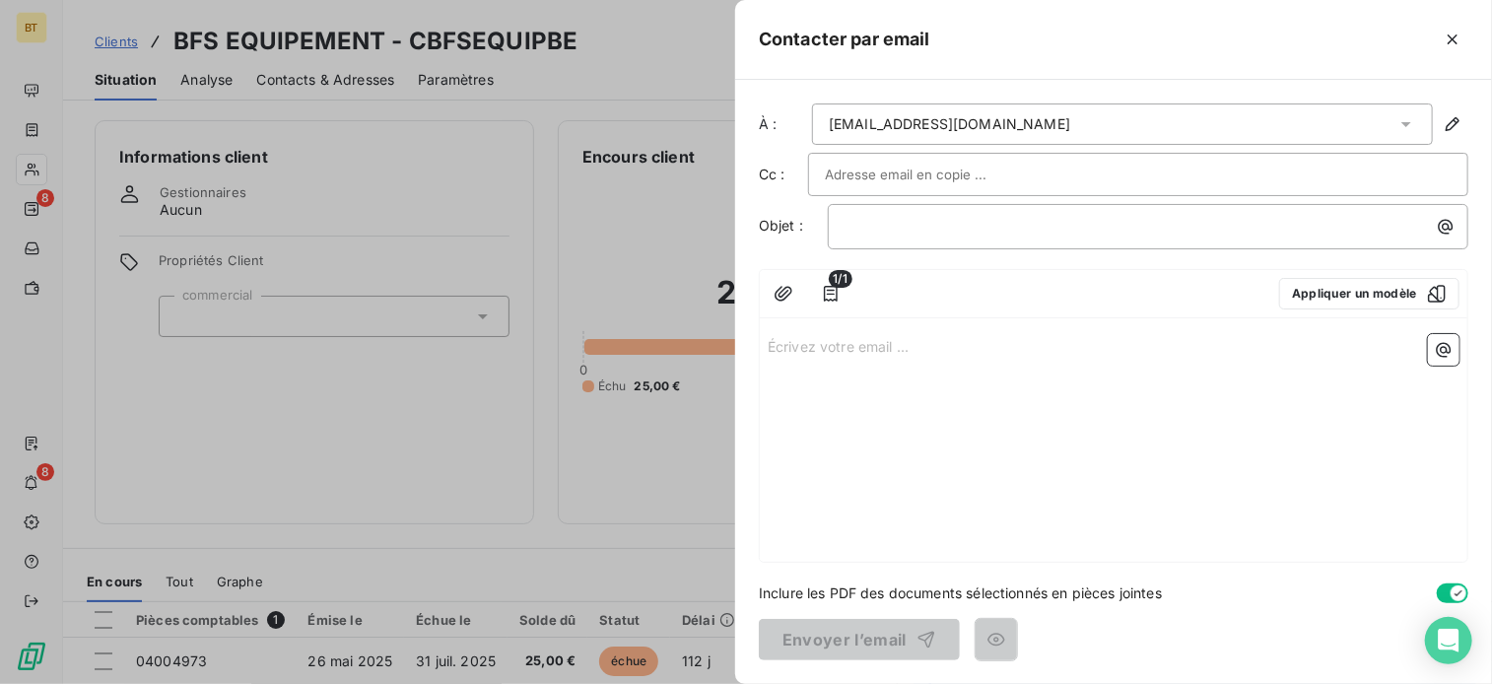
click at [980, 356] on div "Écrivez votre email ... ﻿" at bounding box center [1114, 444] width 708 height 236
click at [619, 83] on div at bounding box center [746, 342] width 1492 height 684
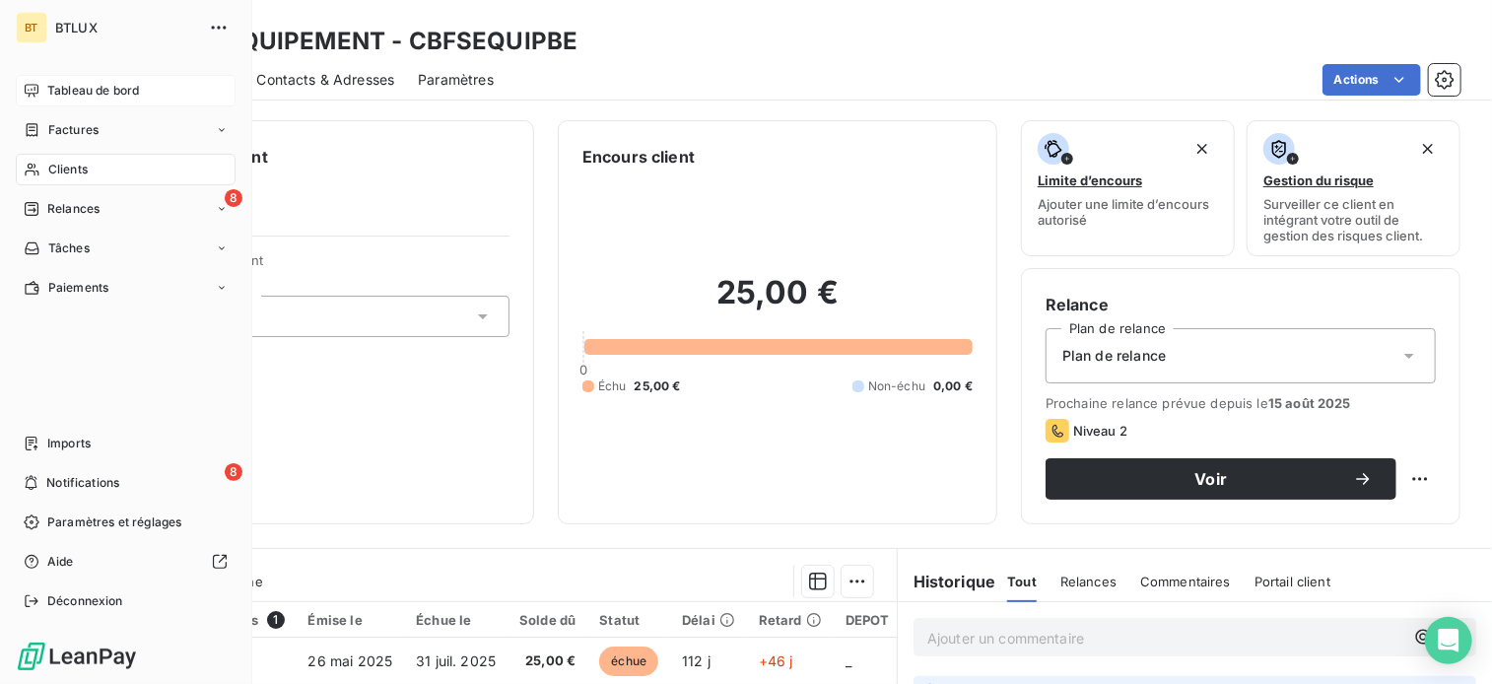
click at [78, 99] on span "Tableau de bord" at bounding box center [93, 91] width 92 height 18
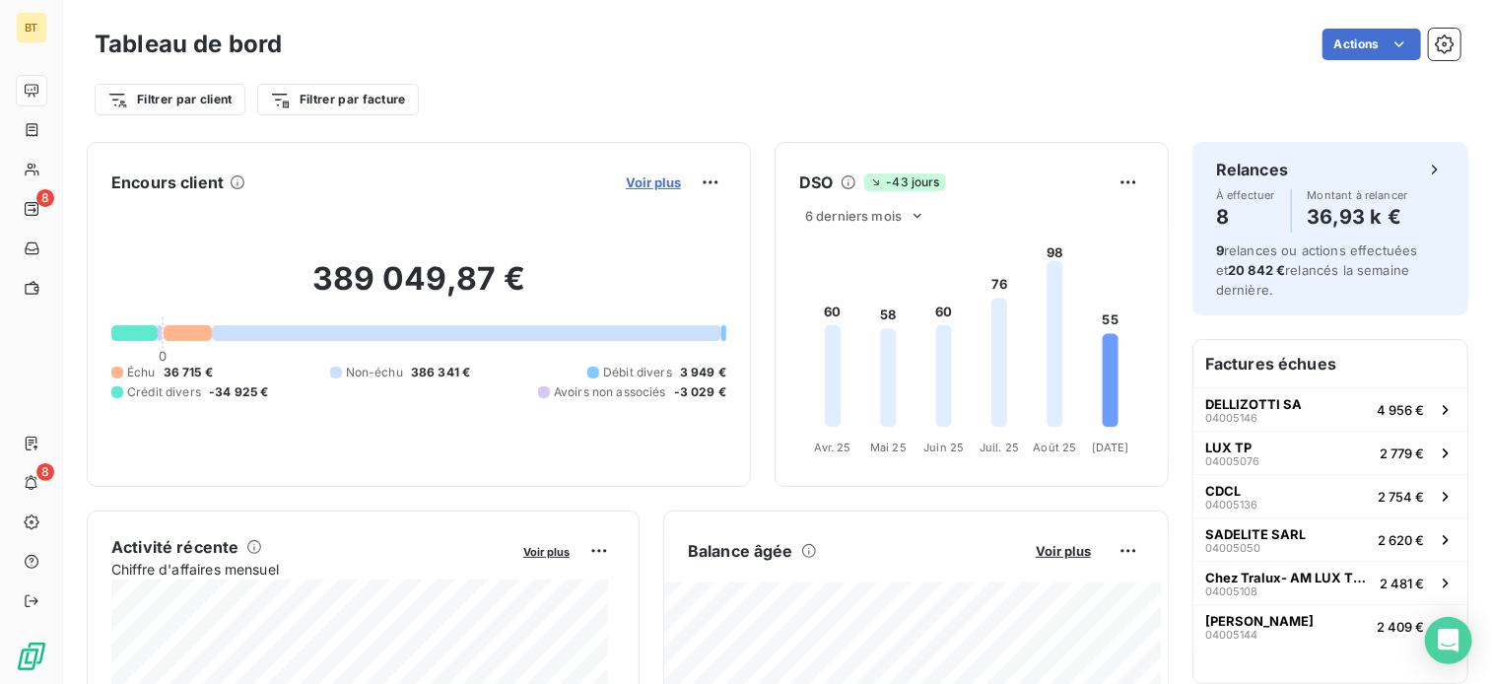
click at [627, 178] on span "Voir plus" at bounding box center [653, 182] width 55 height 16
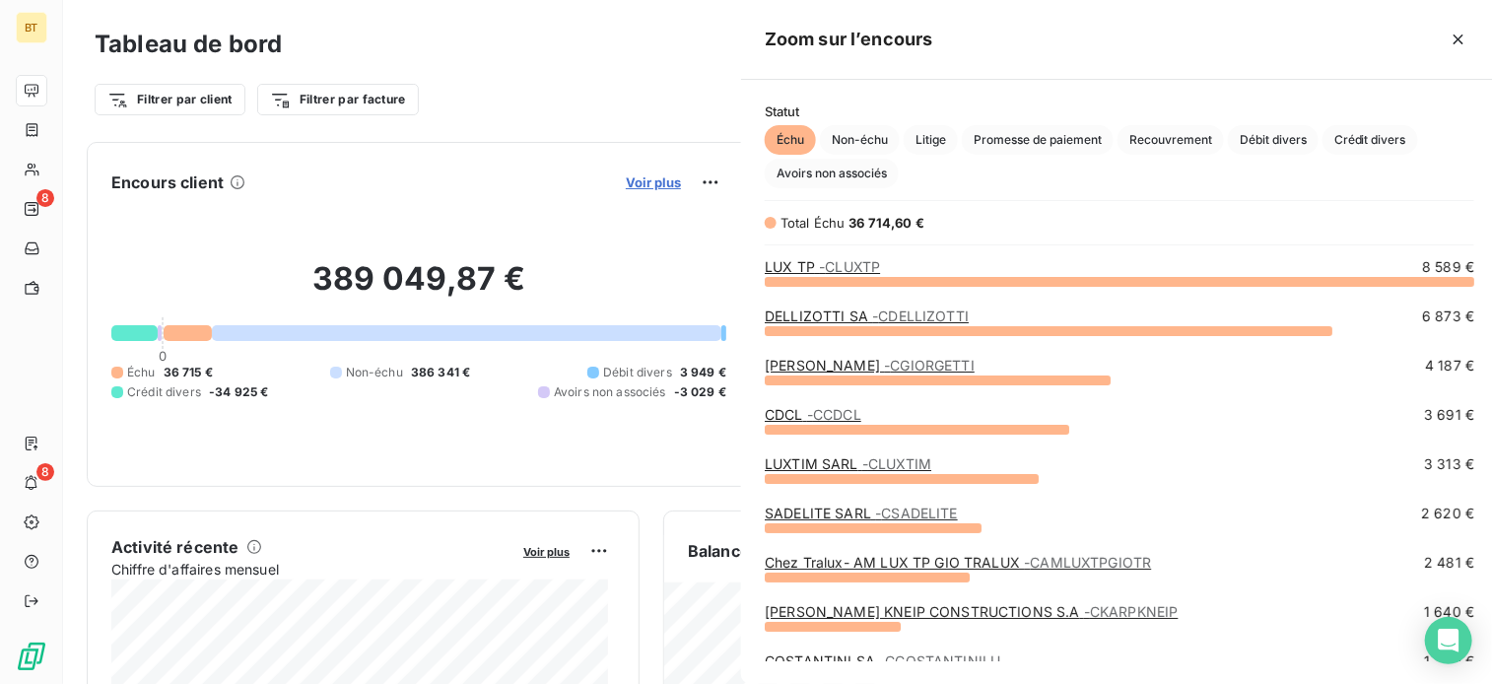
scroll to position [388, 741]
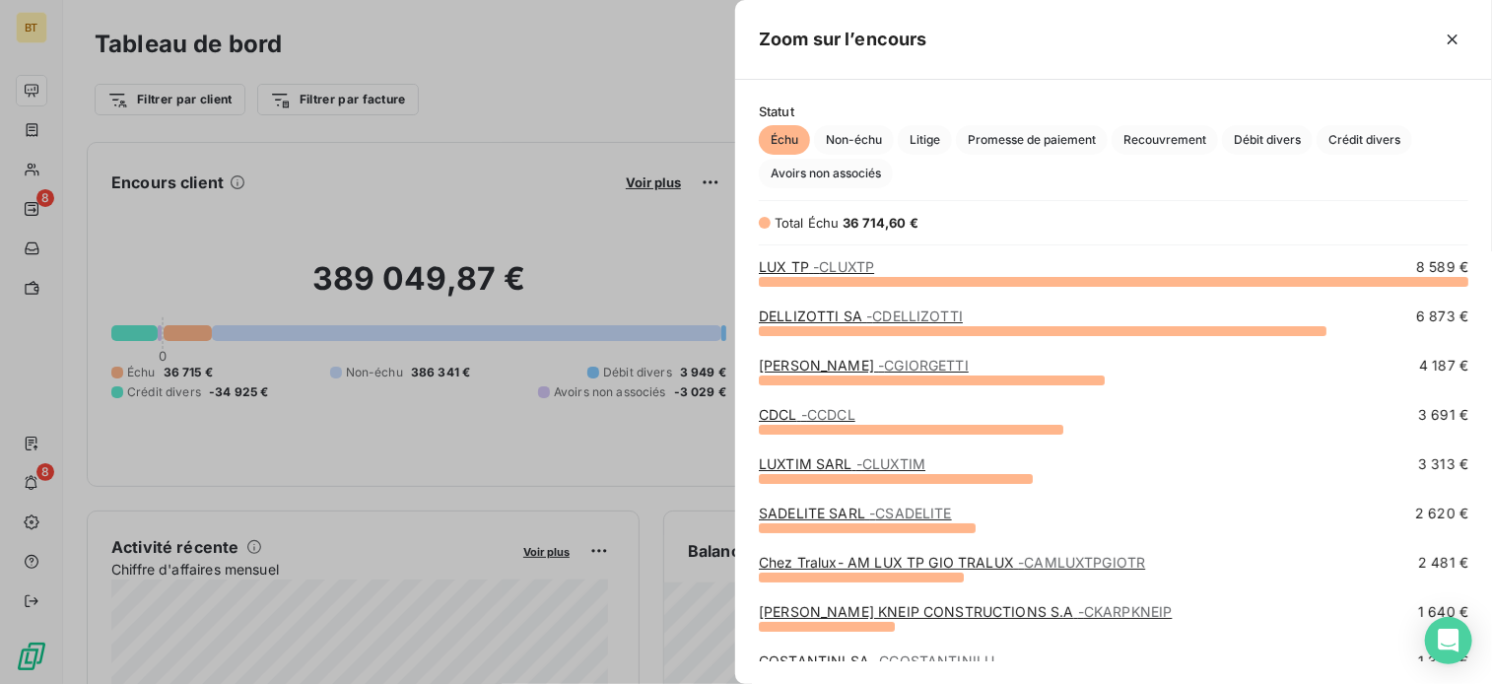
click at [490, 128] on div at bounding box center [746, 342] width 1492 height 684
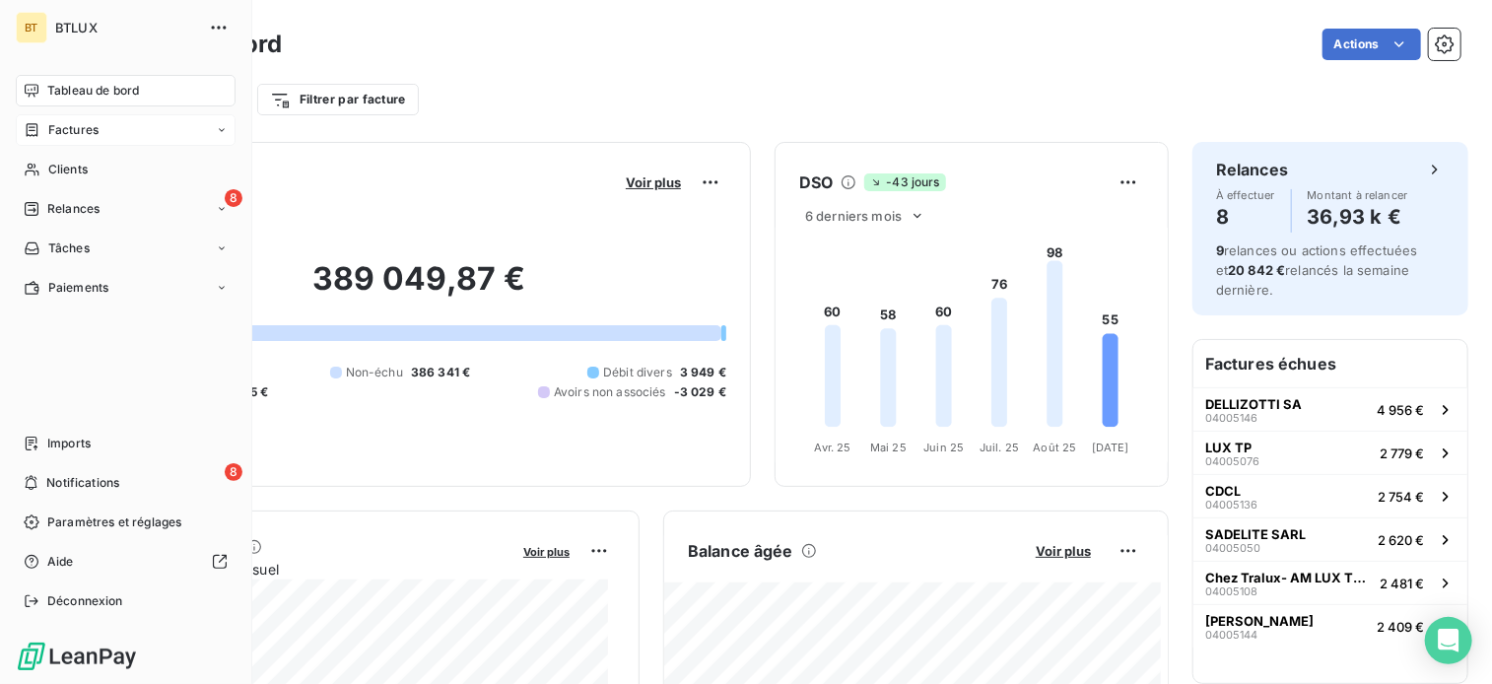
click at [219, 129] on icon at bounding box center [222, 130] width 12 height 12
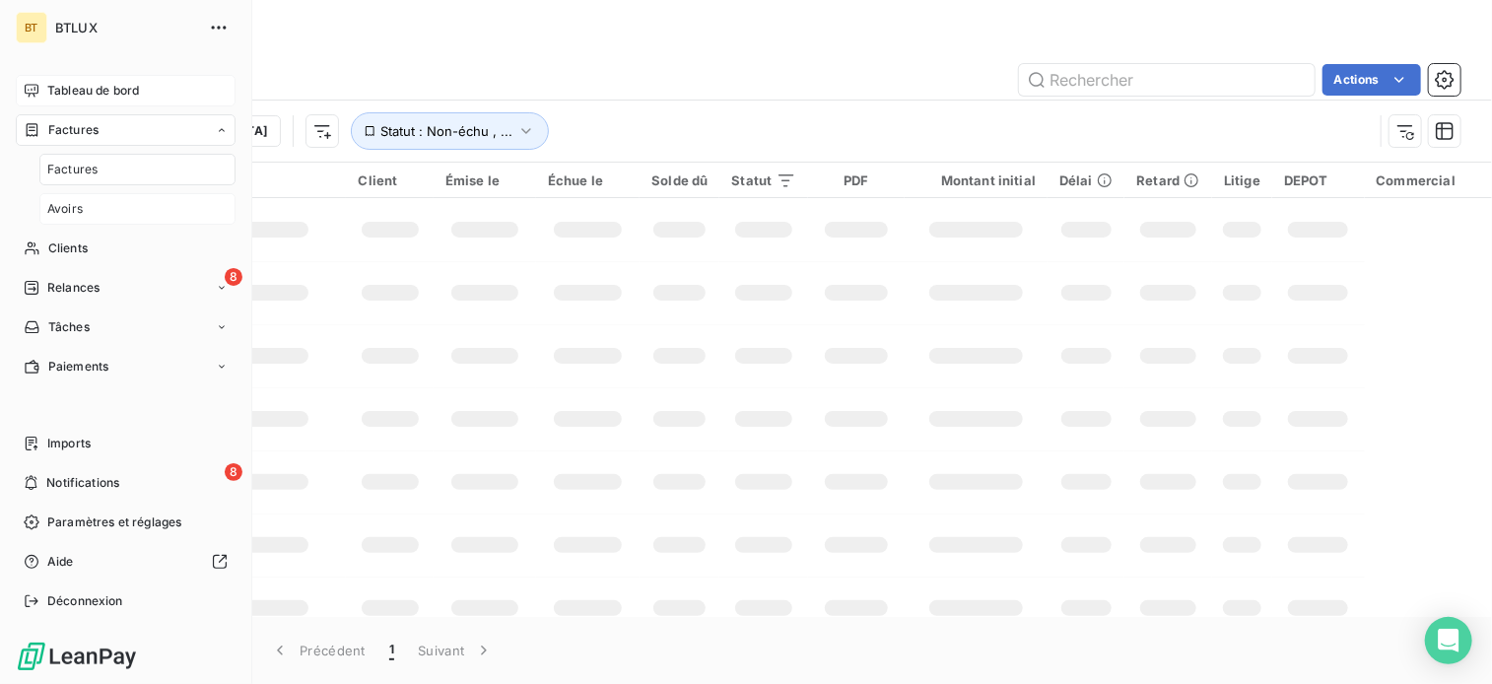
click at [109, 214] on div "Avoirs" at bounding box center [137, 209] width 196 height 32
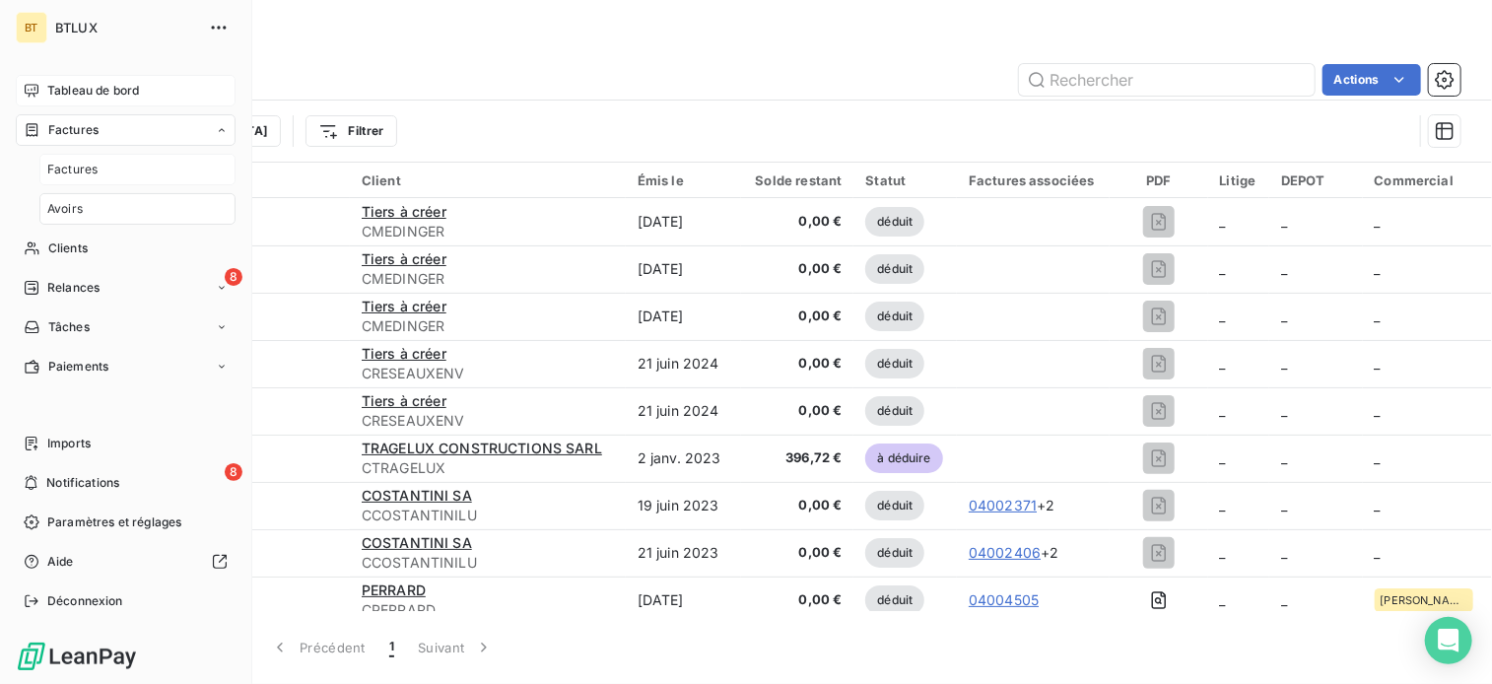
click at [93, 175] on span "Factures" at bounding box center [72, 170] width 50 height 18
